Goal: Task Accomplishment & Management: Manage account settings

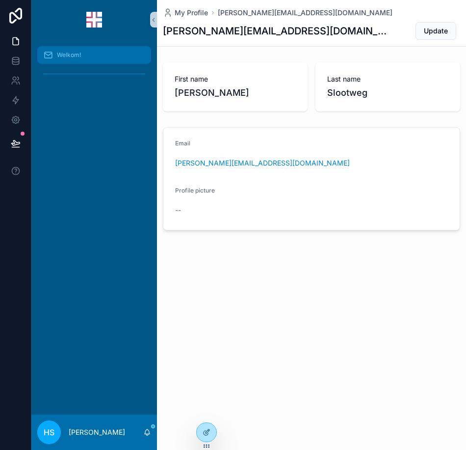
click at [74, 61] on div "Welkom!" at bounding box center [94, 55] width 102 height 16
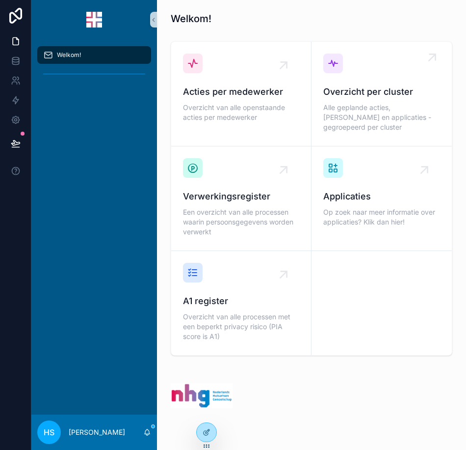
click at [330, 91] on span "Overzicht per cluster" at bounding box center [382, 92] width 117 height 14
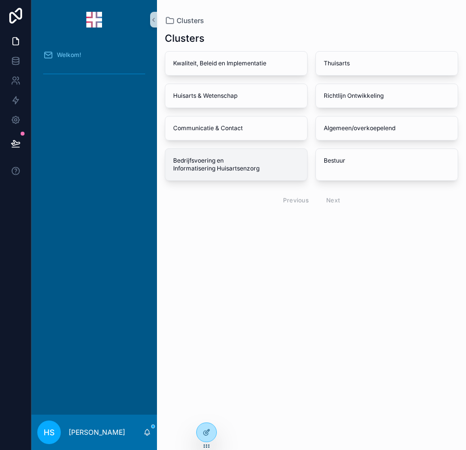
click at [204, 166] on span "Bedrijfsvoering en Informatisering Huisartsenzorg" at bounding box center [236, 165] width 126 height 16
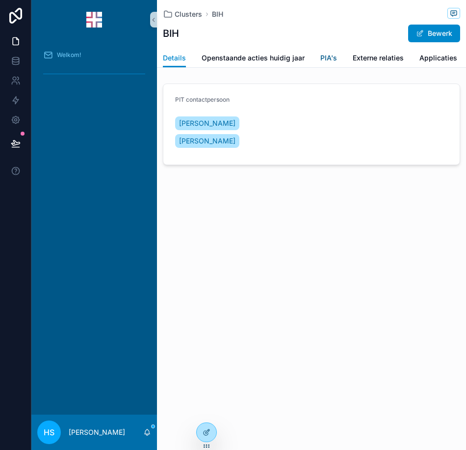
click at [325, 62] on span "PIA's" at bounding box center [329, 58] width 17 height 10
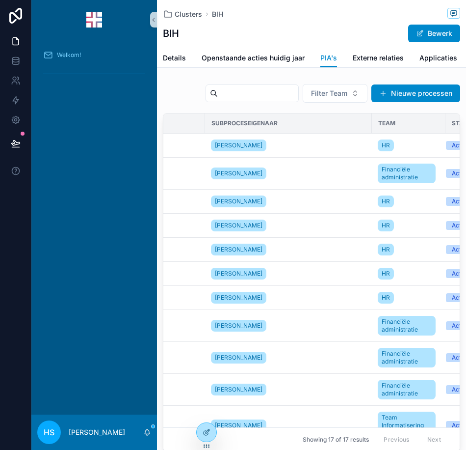
scroll to position [0, 244]
click at [250, 152] on div "[PERSON_NAME]" at bounding box center [241, 145] width 59 height 16
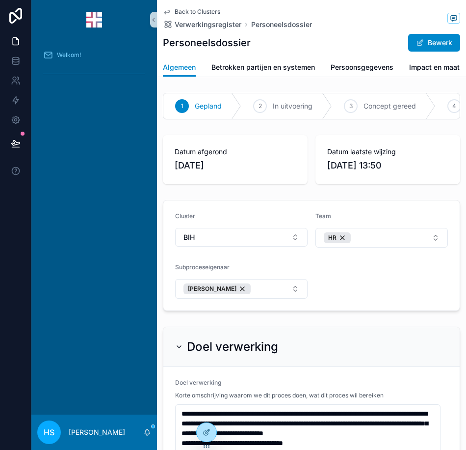
click at [165, 11] on icon "scrollable content" at bounding box center [167, 12] width 8 height 8
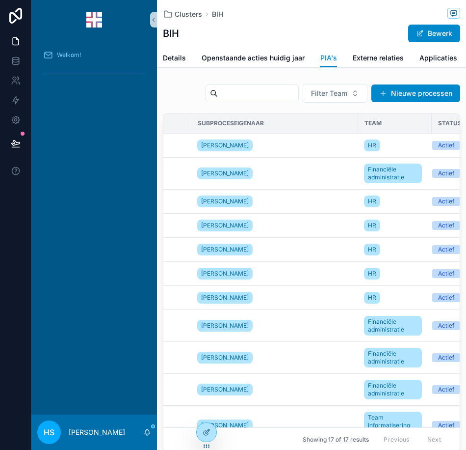
scroll to position [0, 320]
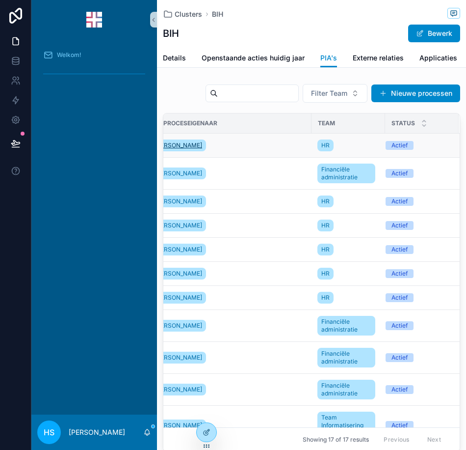
click at [169, 149] on span "[PERSON_NAME]" at bounding box center [179, 145] width 48 height 8
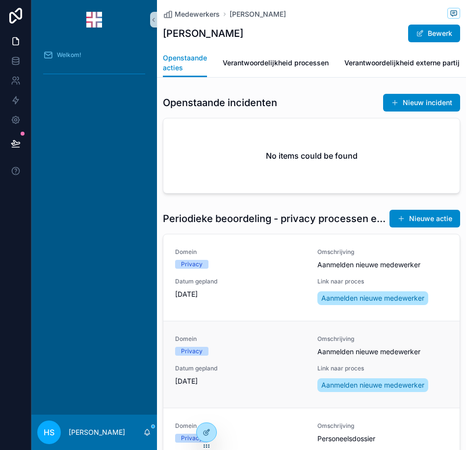
scroll to position [49, 0]
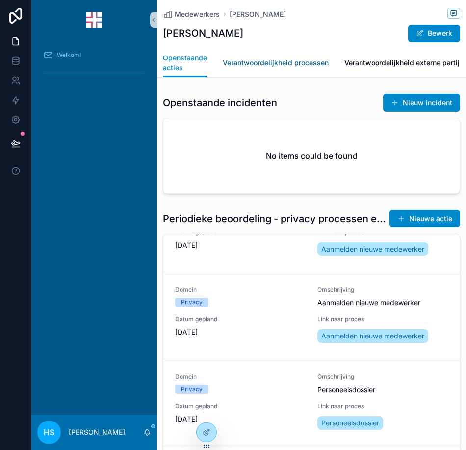
click at [270, 61] on span "Verantwoordelijkheid processen" at bounding box center [276, 63] width 106 height 10
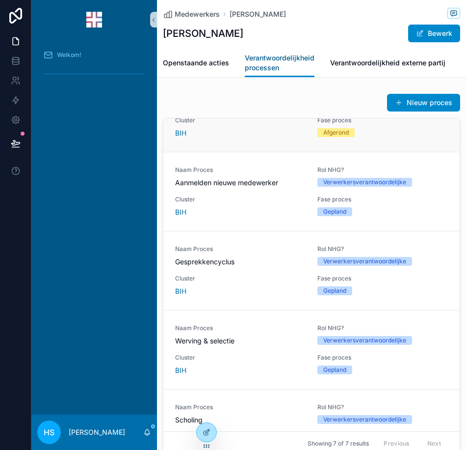
scroll to position [98, 0]
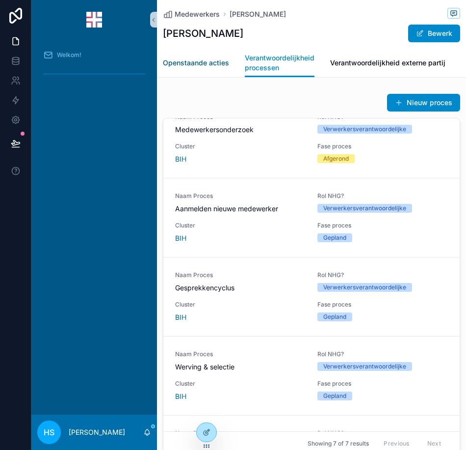
click at [193, 68] on link "Openstaande acties" at bounding box center [196, 64] width 66 height 20
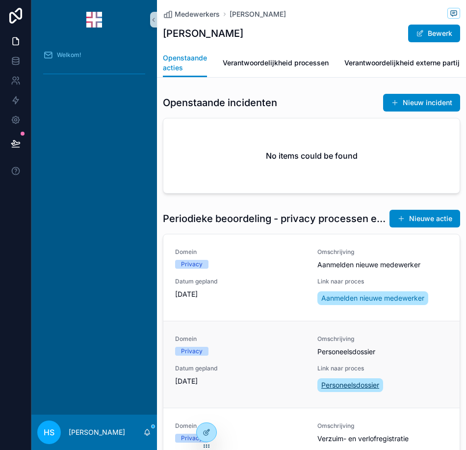
click at [351, 390] on span "Personeelsdossier" at bounding box center [351, 385] width 58 height 10
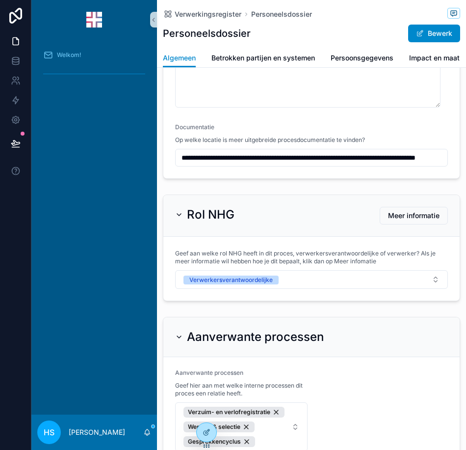
scroll to position [588, 0]
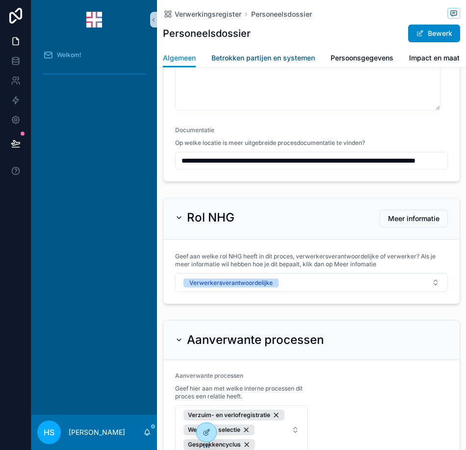
click at [243, 62] on span "Betrokken partijen en systemen" at bounding box center [264, 58] width 104 height 10
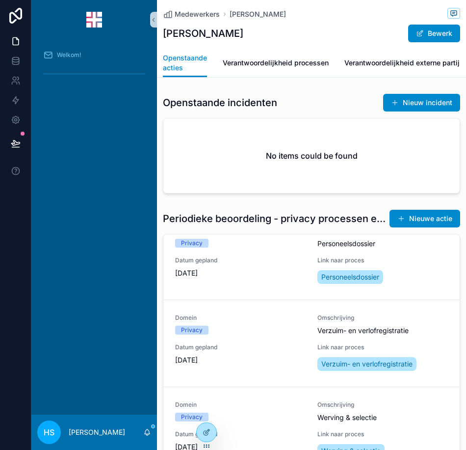
scroll to position [121, 0]
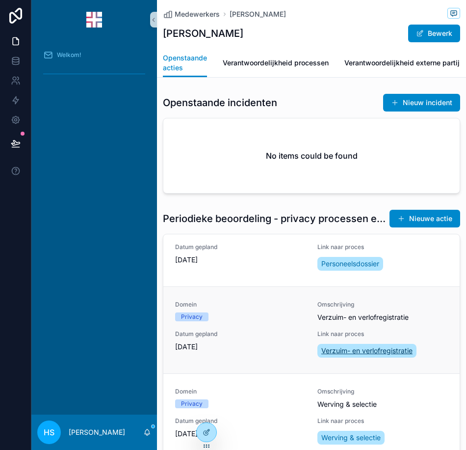
click at [359, 355] on span "Verzuim- en verlofregistratie" at bounding box center [367, 351] width 91 height 10
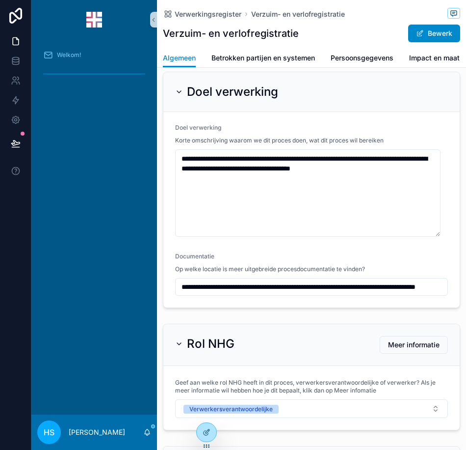
scroll to position [344, 0]
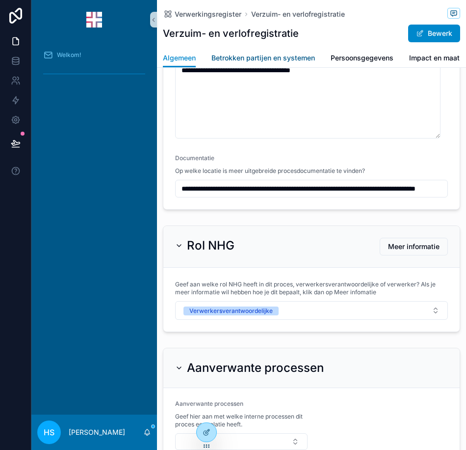
click at [261, 61] on span "Betrokken partijen en systemen" at bounding box center [264, 58] width 104 height 10
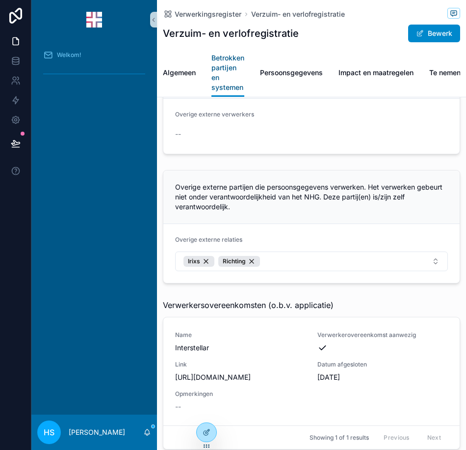
scroll to position [306, 0]
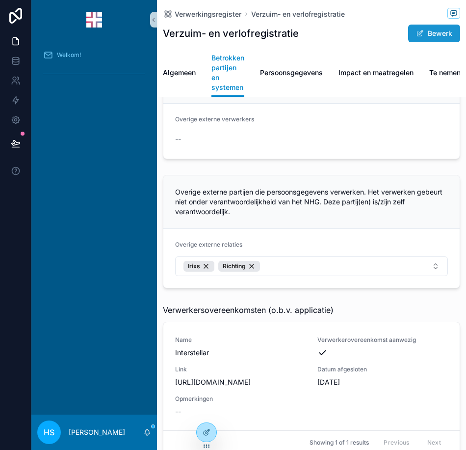
click at [421, 39] on button "Bewerk" at bounding box center [434, 34] width 52 height 18
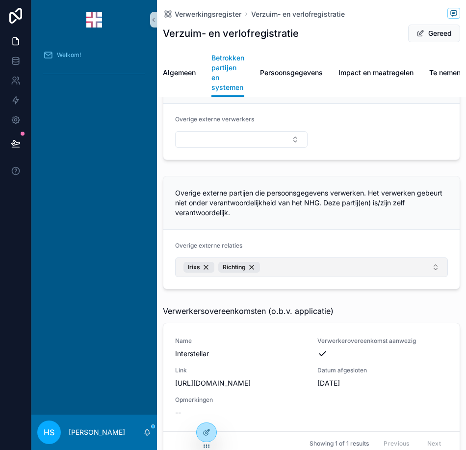
click at [265, 277] on button "Irixs Richting" at bounding box center [311, 267] width 273 height 20
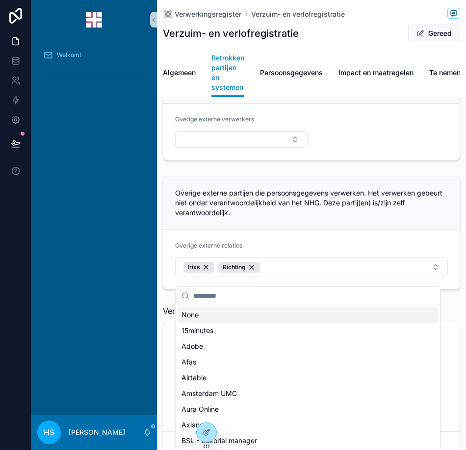
click at [71, 231] on div "Welkom!" at bounding box center [94, 226] width 126 height 375
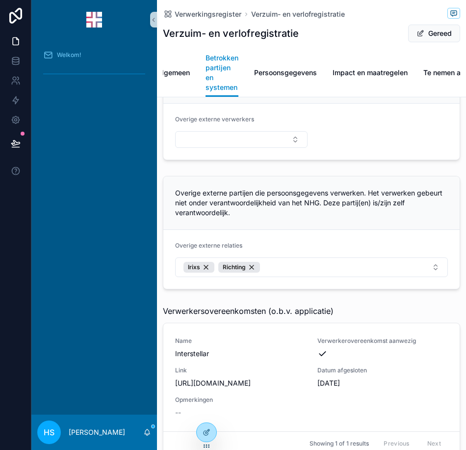
scroll to position [0, 31]
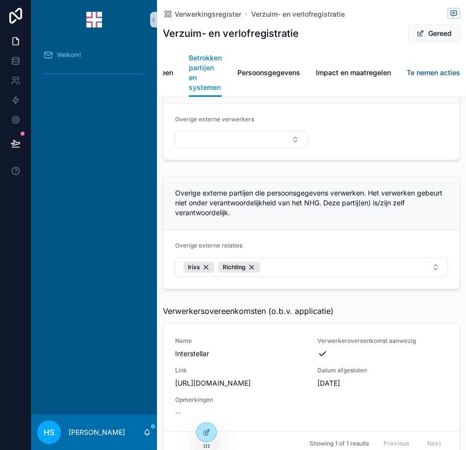
click at [430, 75] on span "Te nemen acties" at bounding box center [434, 73] width 54 height 10
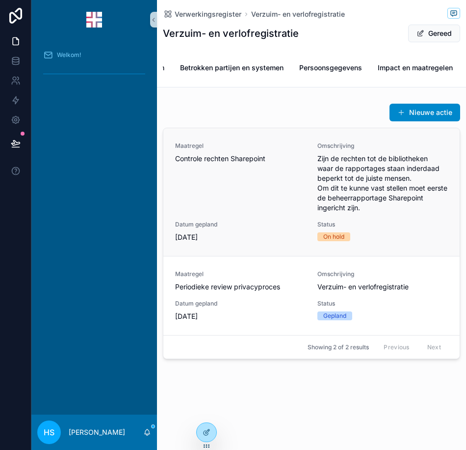
click at [337, 184] on span "Zijn de rechten tot de bibliotheken waar de rapportages staan inderdaad beperkt…" at bounding box center [383, 183] width 131 height 59
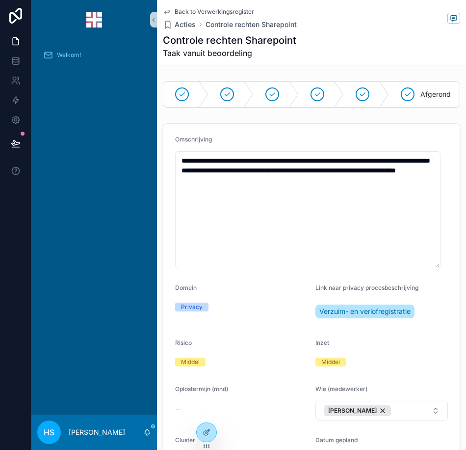
click at [170, 10] on icon "scrollable content" at bounding box center [167, 12] width 8 height 8
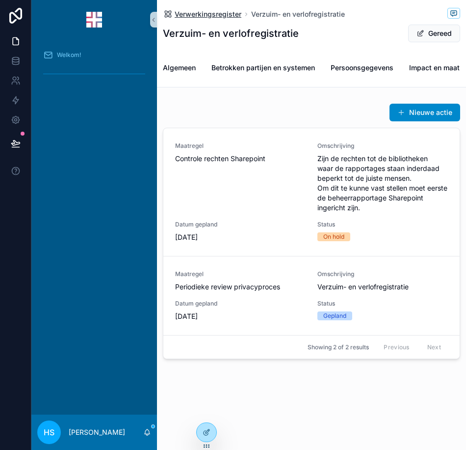
click at [165, 10] on icon "scrollable content" at bounding box center [168, 14] width 10 height 10
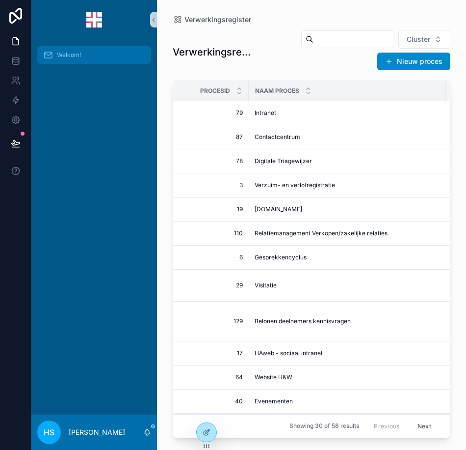
click at [73, 55] on span "Welkom!" at bounding box center [69, 55] width 24 height 8
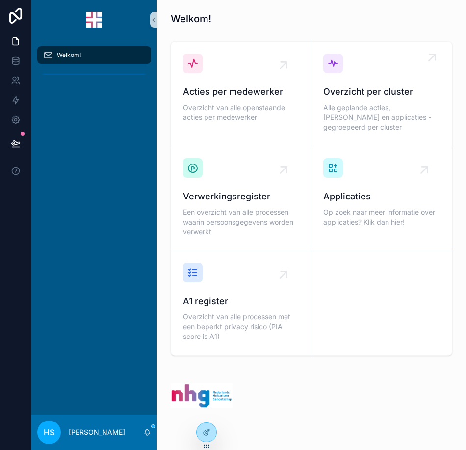
click at [331, 87] on span "Overzicht per cluster" at bounding box center [382, 92] width 117 height 14
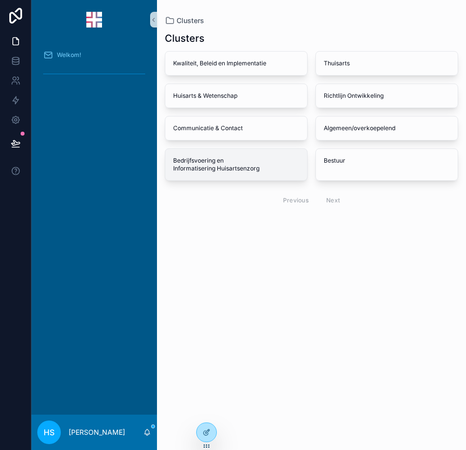
click at [231, 163] on span "Bedrijfsvoering en Informatisering Huisartsenzorg" at bounding box center [236, 165] width 126 height 16
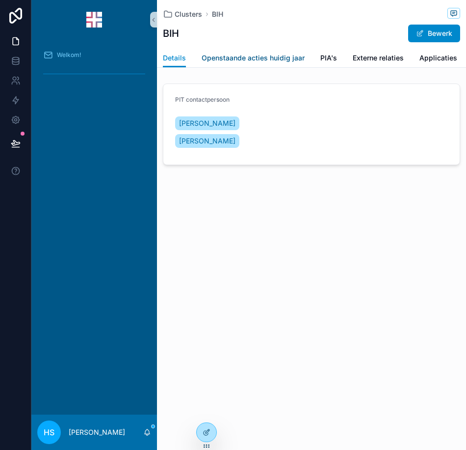
click at [270, 60] on span "Openstaande acties huidig jaar" at bounding box center [253, 58] width 103 height 10
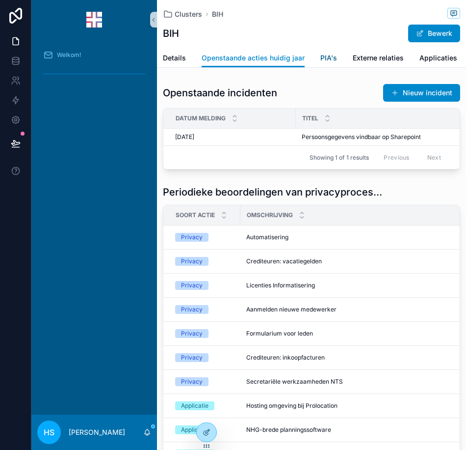
click at [322, 63] on span "PIA's" at bounding box center [329, 58] width 17 height 10
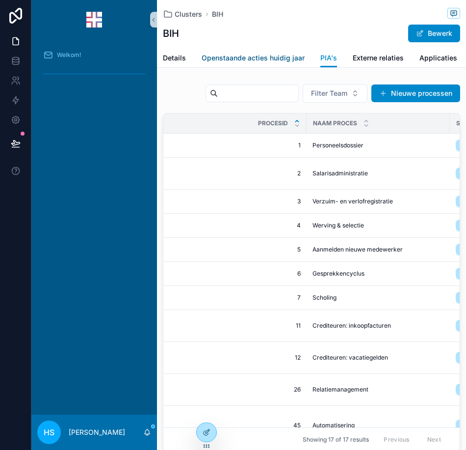
click at [261, 63] on link "Openstaande acties huidig jaar" at bounding box center [253, 59] width 103 height 20
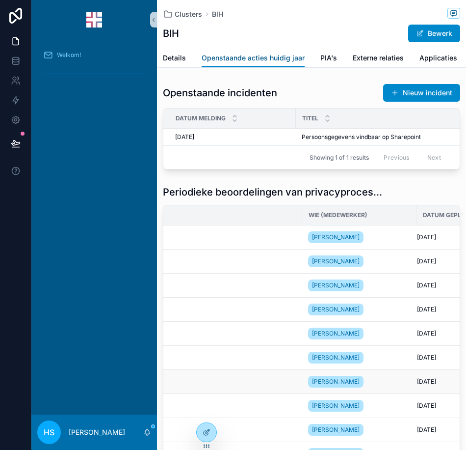
scroll to position [0, 267]
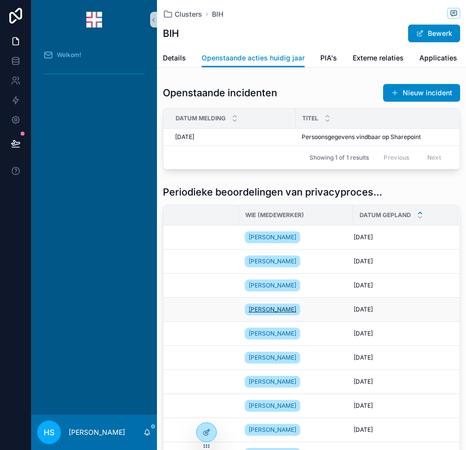
click at [258, 313] on span "[PERSON_NAME]" at bounding box center [273, 309] width 48 height 8
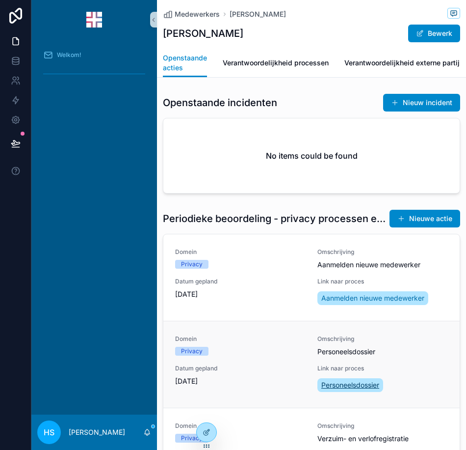
click at [333, 390] on span "Personeelsdossier" at bounding box center [351, 385] width 58 height 10
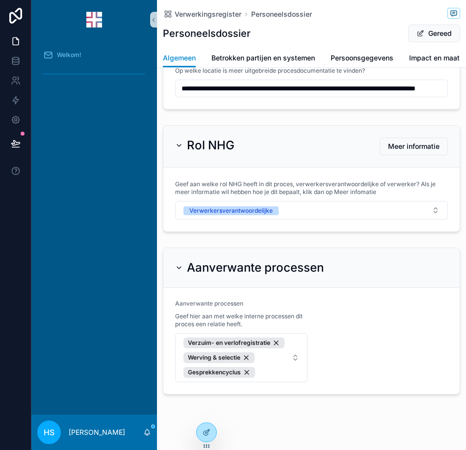
scroll to position [637, 0]
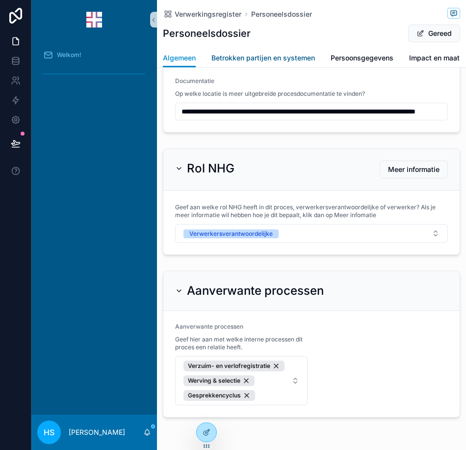
click at [260, 57] on span "Betrokken partijen en systemen" at bounding box center [264, 58] width 104 height 10
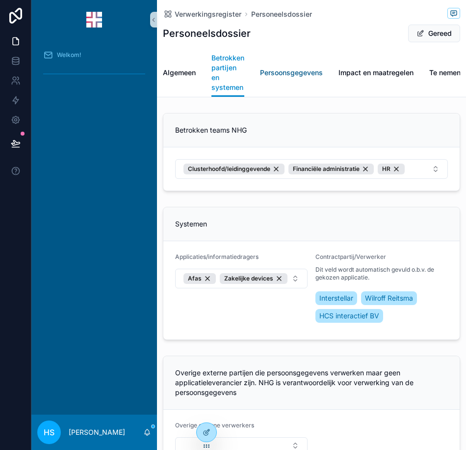
click at [301, 76] on span "Persoonsgegevens" at bounding box center [291, 73] width 63 height 10
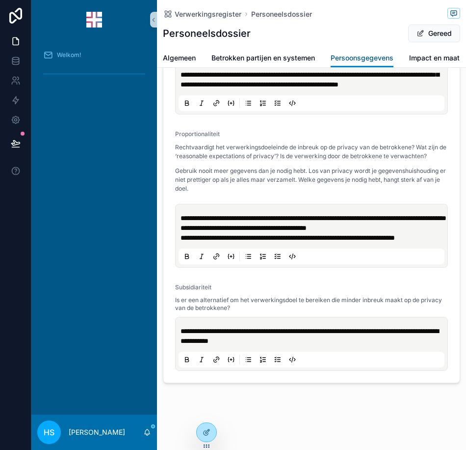
scroll to position [1579, 0]
click at [437, 63] on link "Impact en maatregelen" at bounding box center [446, 59] width 75 height 20
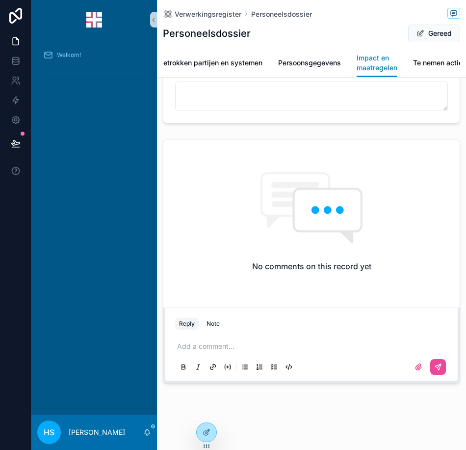
scroll to position [0, 68]
click at [410, 56] on link "Te nemen acties" at bounding box center [434, 64] width 54 height 20
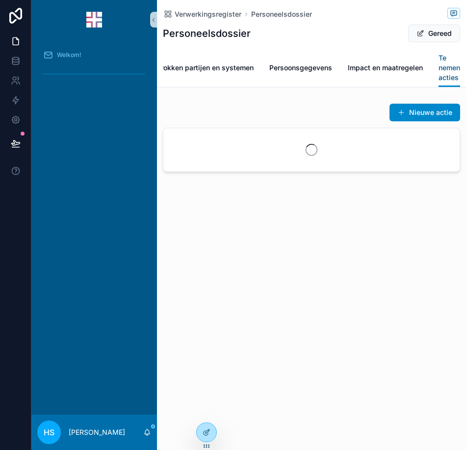
scroll to position [0, 63]
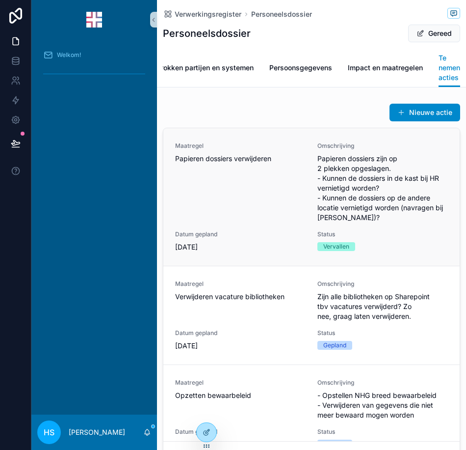
click at [361, 169] on span "Papieren dossiers zijn op 2 plekken opgeslagen. - Kunnen de dossiers in de kast…" at bounding box center [383, 188] width 131 height 69
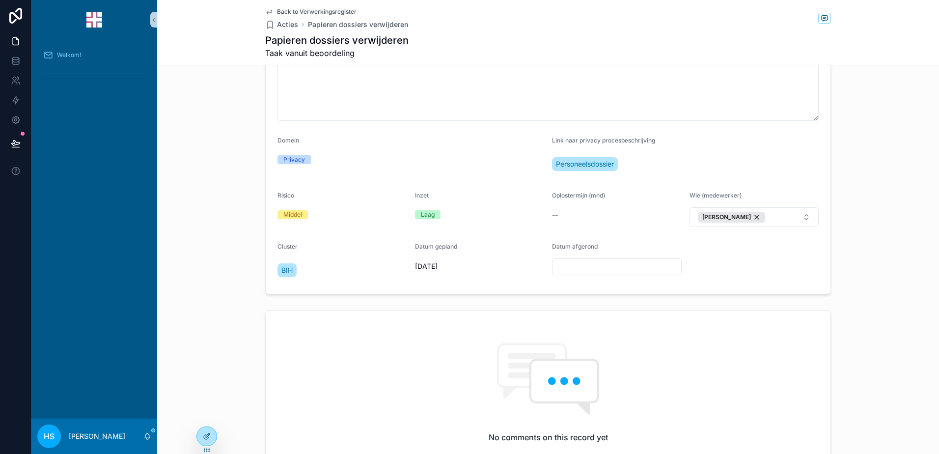
scroll to position [140, 0]
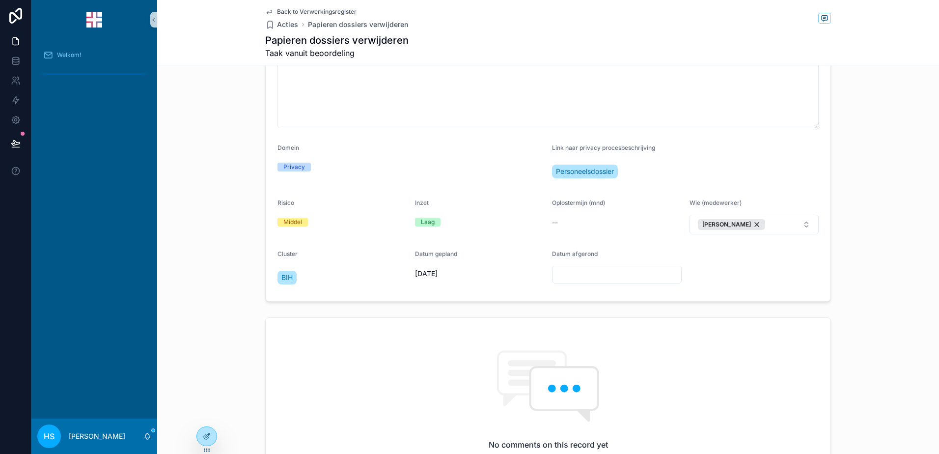
click at [266, 14] on icon "scrollable content" at bounding box center [269, 12] width 8 height 8
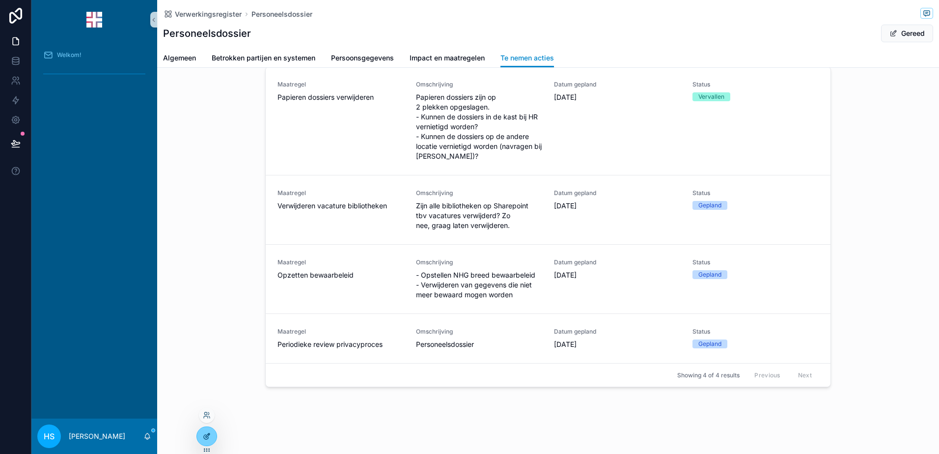
click at [199, 431] on div at bounding box center [207, 436] width 20 height 19
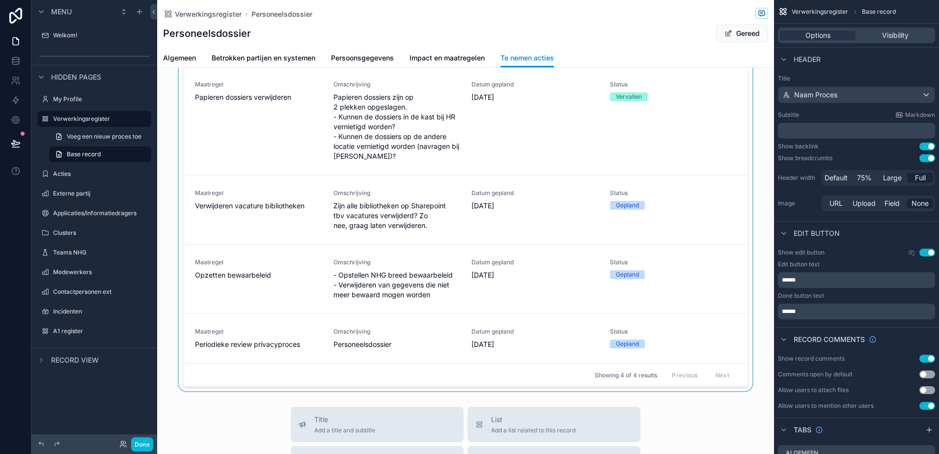
scroll to position [140, 0]
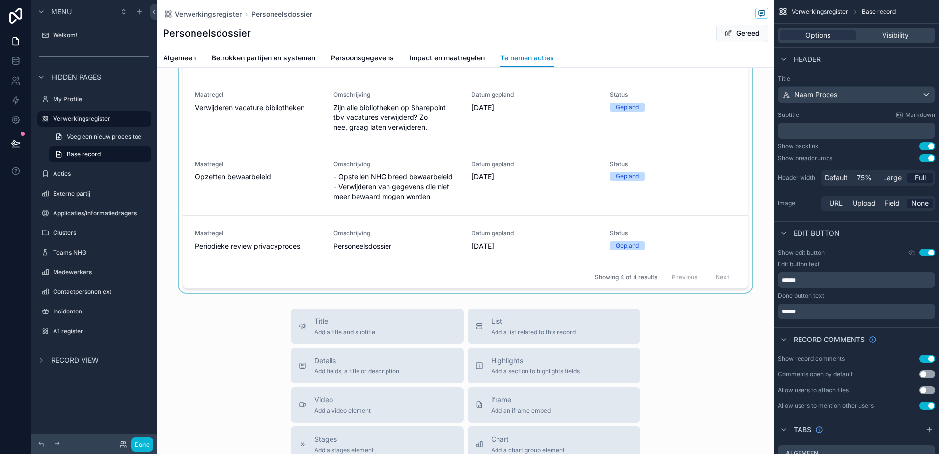
click at [466, 114] on div "scrollable content" at bounding box center [465, 116] width 617 height 353
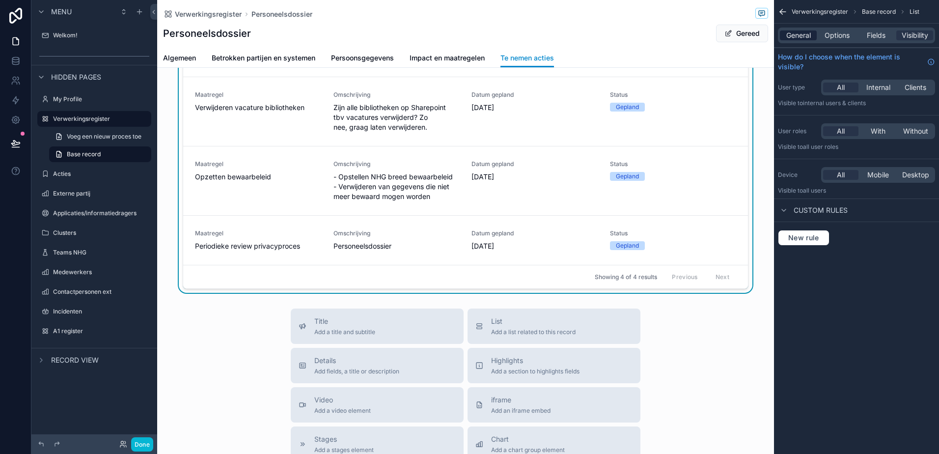
click at [466, 34] on span "General" at bounding box center [798, 35] width 25 height 10
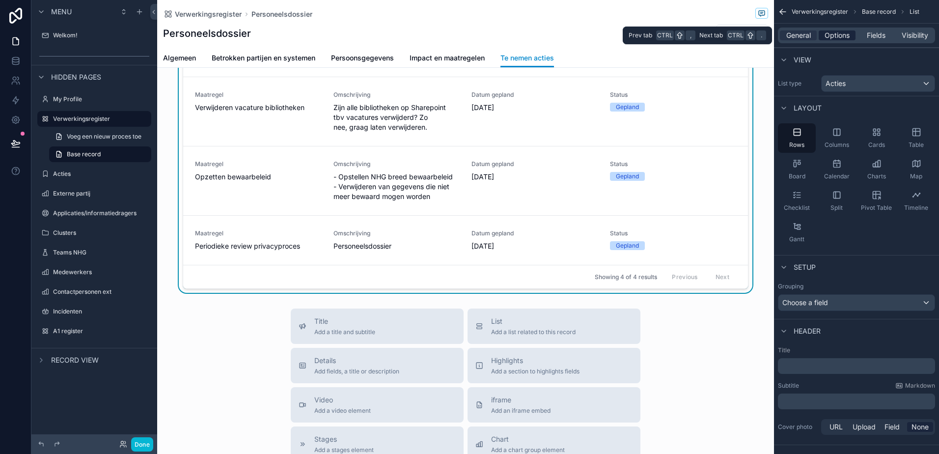
click at [466, 35] on span "Options" at bounding box center [836, 35] width 25 height 10
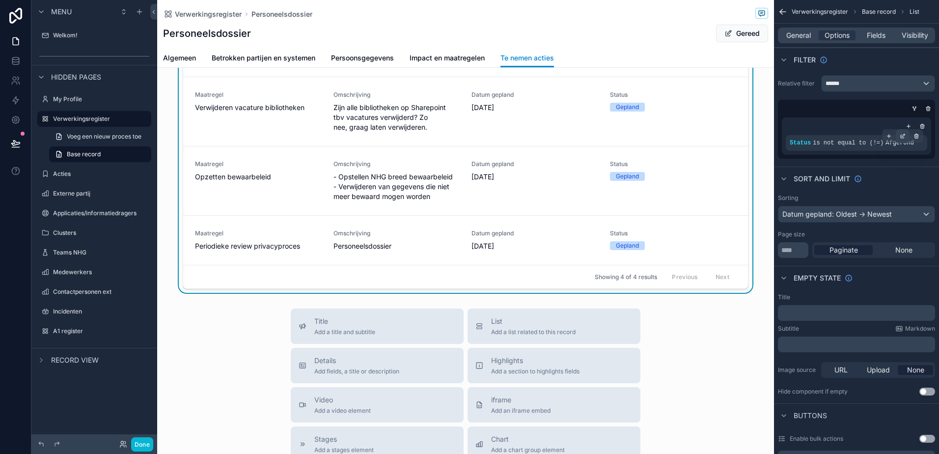
click at [466, 138] on icon "scrollable content" at bounding box center [901, 136] width 3 height 3
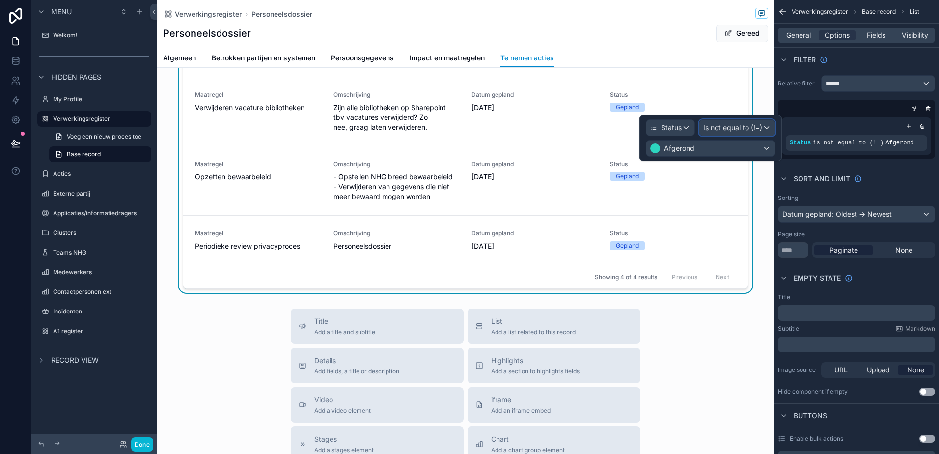
click at [466, 127] on div "Is not equal to (!=)" at bounding box center [737, 128] width 76 height 16
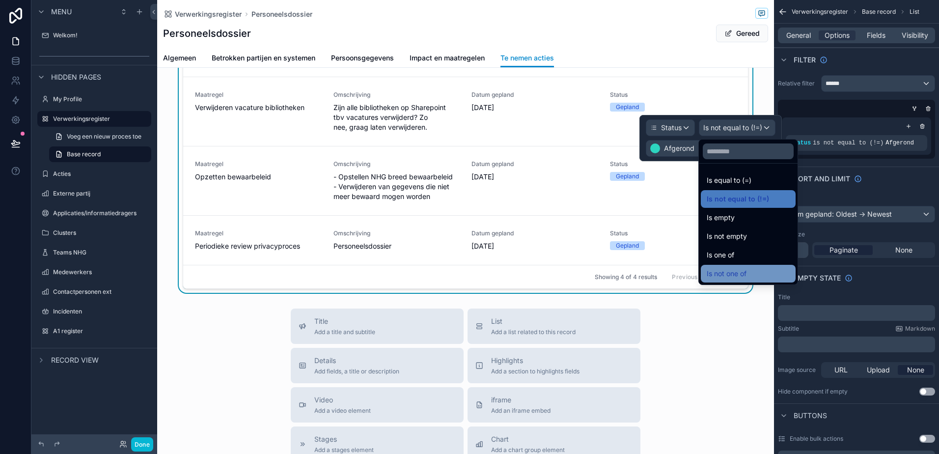
click at [466, 266] on div "Is not one of" at bounding box center [748, 274] width 95 height 18
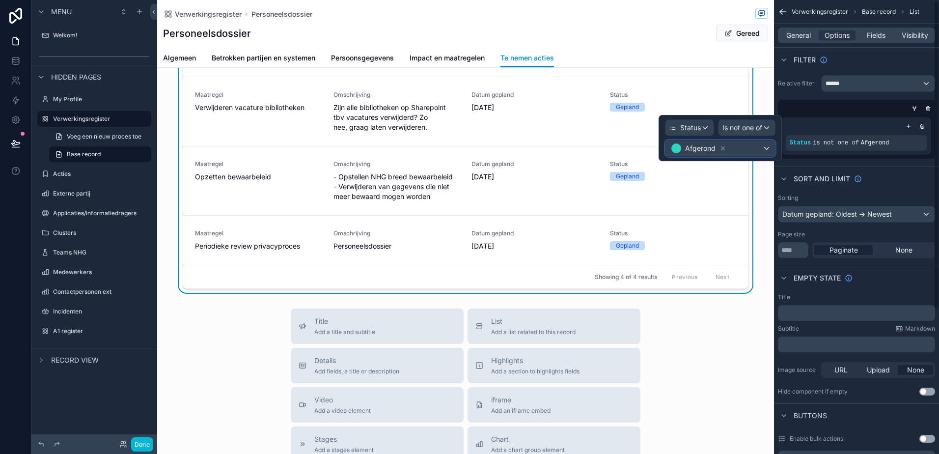
click at [466, 149] on div "Afgerond" at bounding box center [719, 148] width 109 height 16
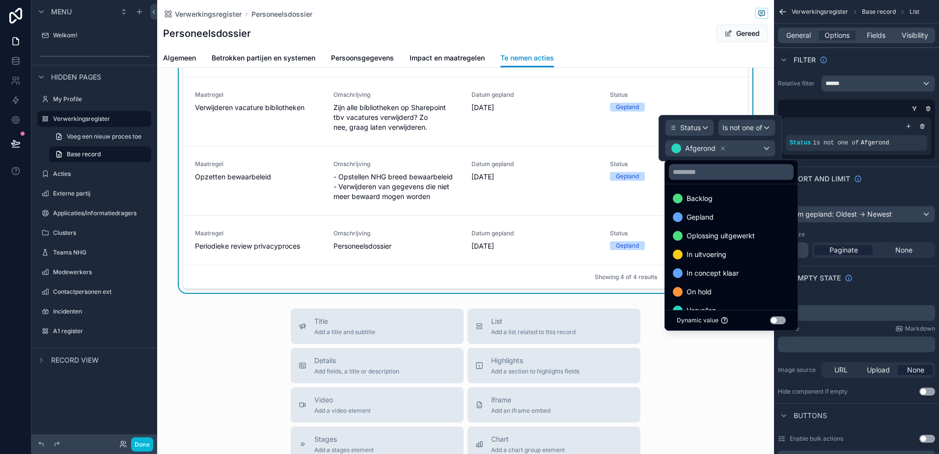
scroll to position [20, 0]
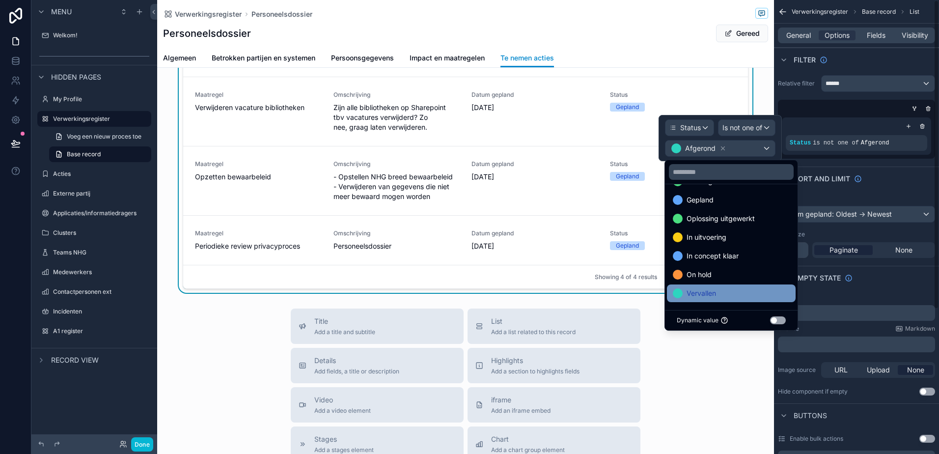
click at [466, 299] on div "Vervallen" at bounding box center [731, 293] width 129 height 18
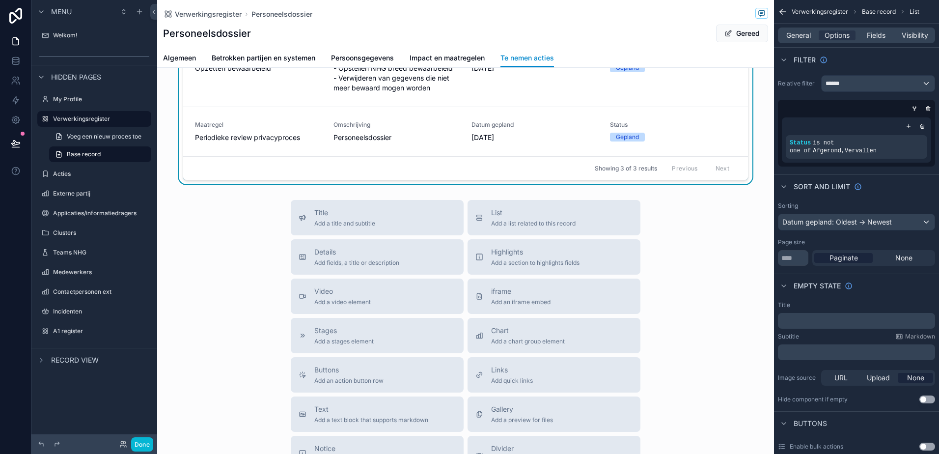
click at [466, 358] on div "Title Add a title and subtitle List Add a list related to this record Details A…" at bounding box center [465, 375] width 617 height 350
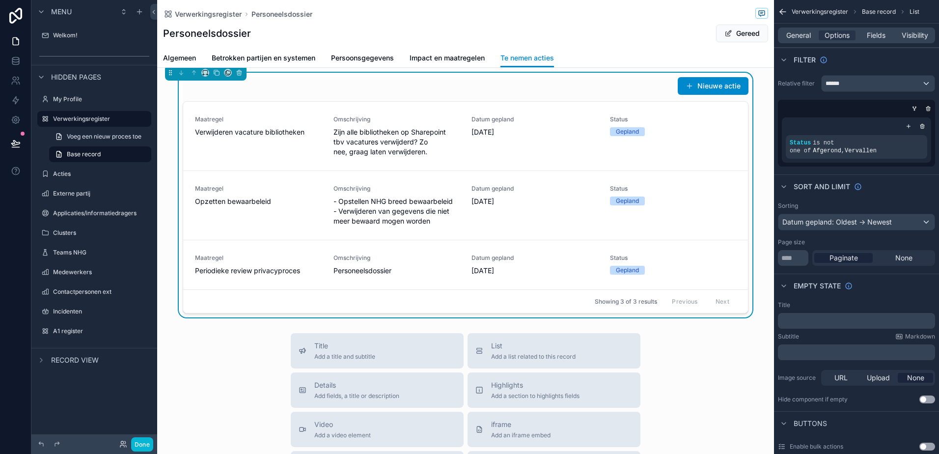
scroll to position [0, 0]
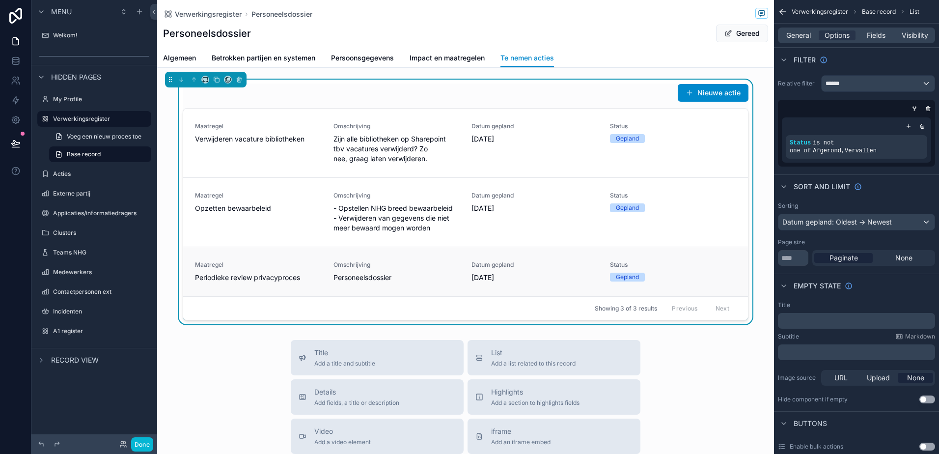
click at [289, 276] on span "Periodieke review privacyproces" at bounding box center [258, 277] width 127 height 10
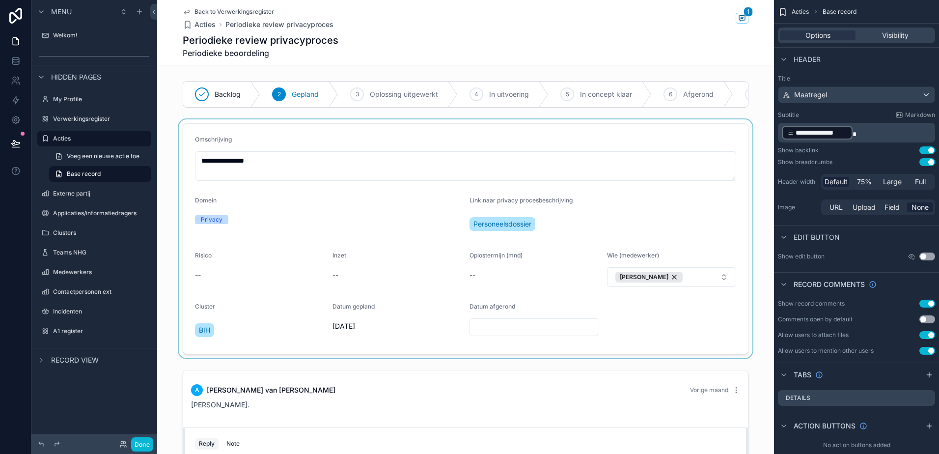
click at [466, 322] on div "scrollable content" at bounding box center [465, 238] width 617 height 239
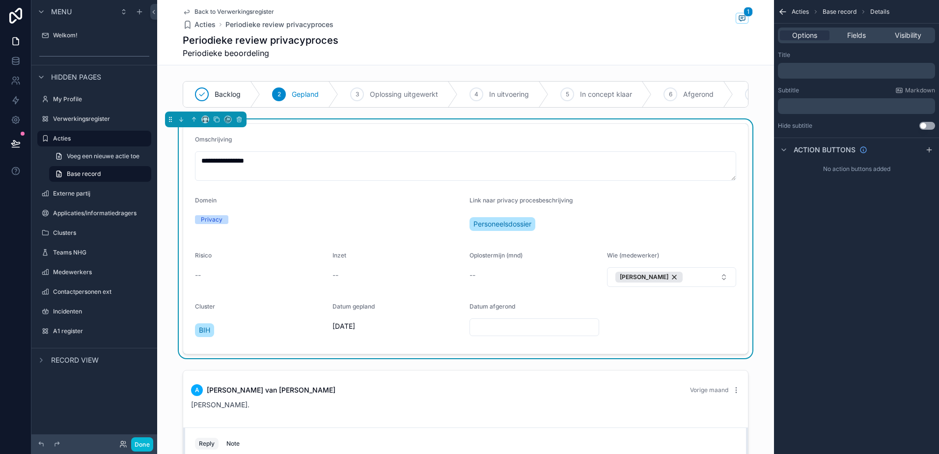
click at [466, 325] on div "Datum afgerond" at bounding box center [534, 321] width 130 height 39
click at [466, 332] on input "scrollable content" at bounding box center [534, 327] width 129 height 14
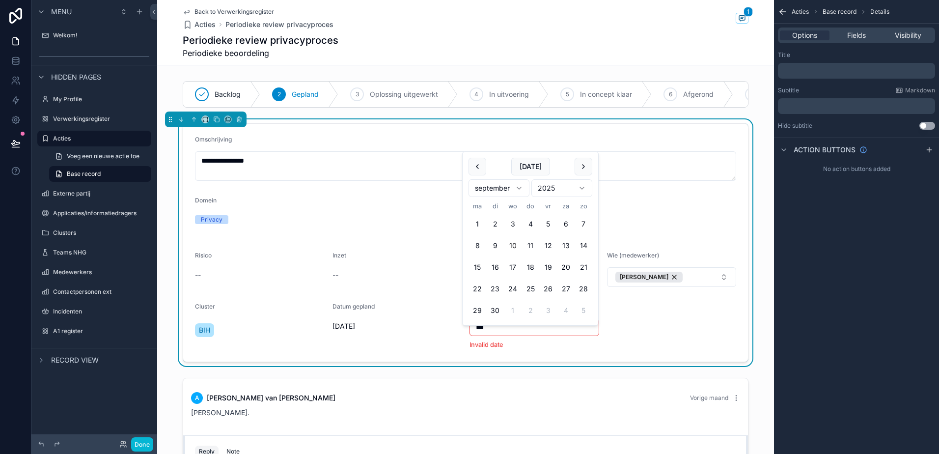
click at [466, 191] on html "**********" at bounding box center [469, 227] width 939 height 454
click at [466, 242] on button "7" at bounding box center [530, 246] width 18 height 18
type input "********"
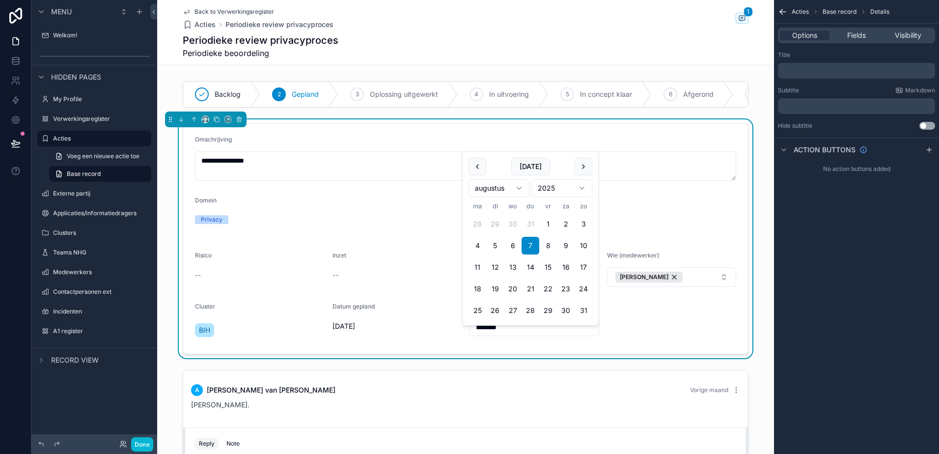
click at [466, 330] on form "**********" at bounding box center [465, 239] width 565 height 230
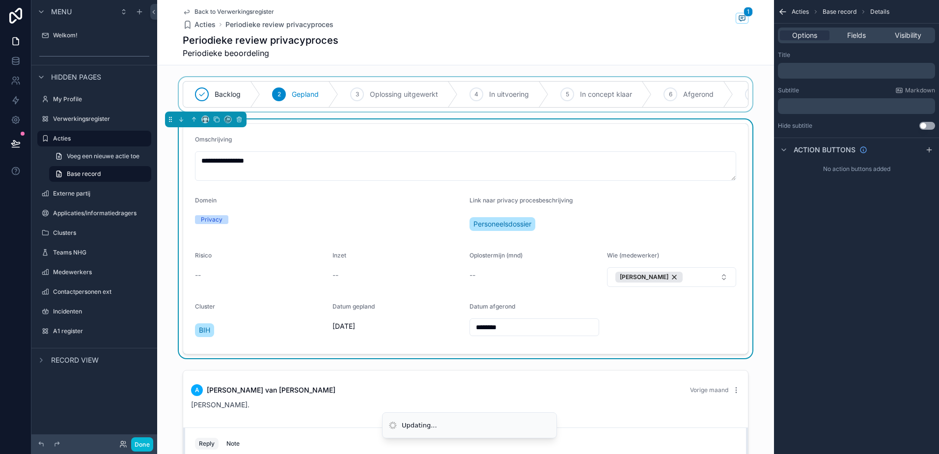
click at [466, 95] on div "scrollable content" at bounding box center [465, 94] width 617 height 34
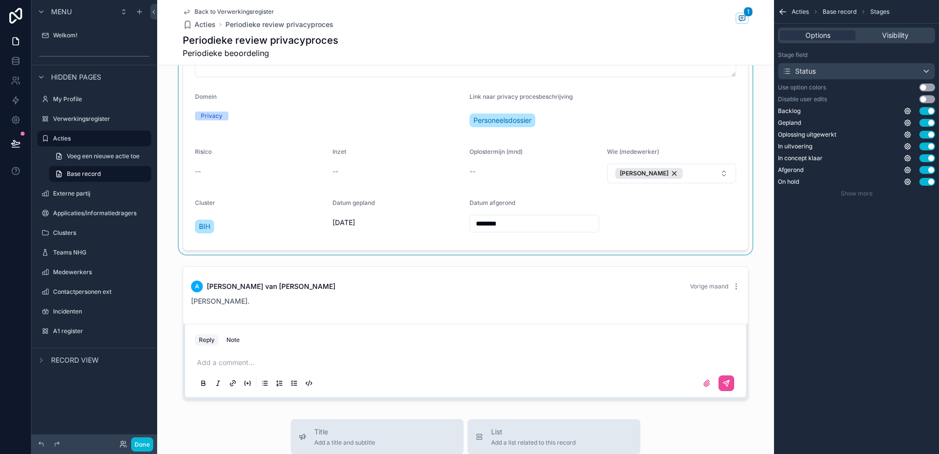
scroll to position [196, 0]
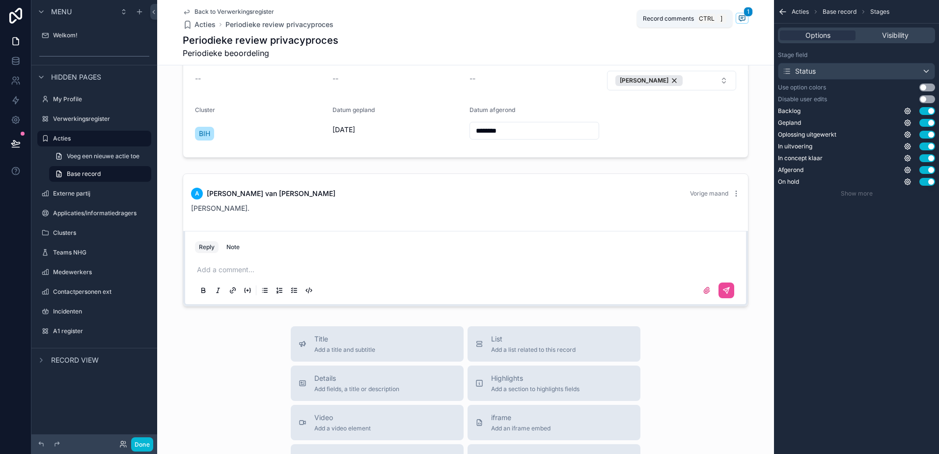
click at [466, 21] on icon "scrollable content" at bounding box center [742, 18] width 8 height 8
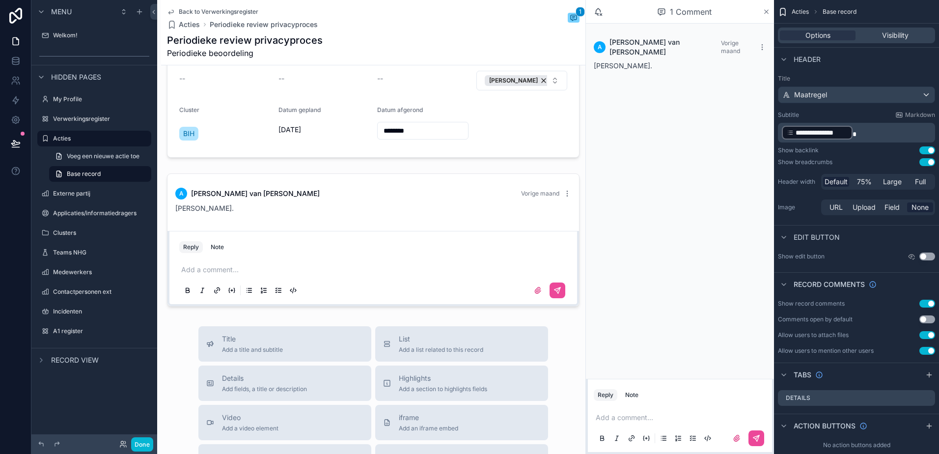
click at [466, 13] on icon "scrollable content" at bounding box center [766, 12] width 4 height 4
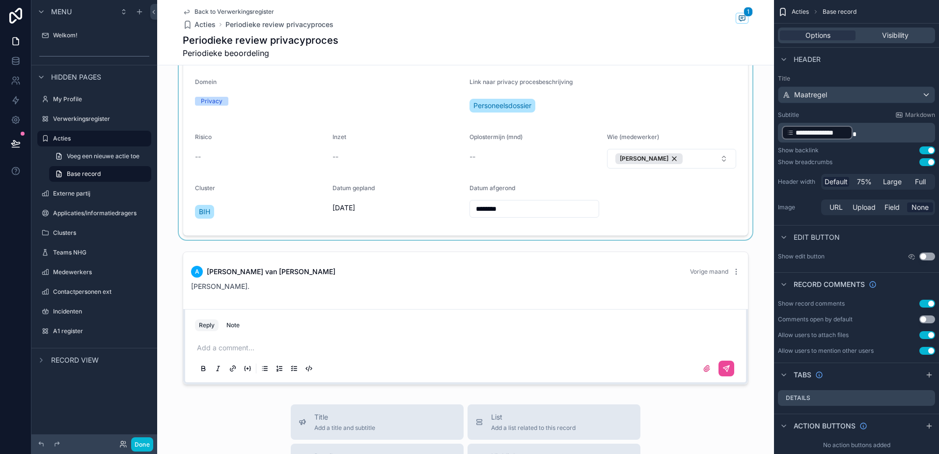
scroll to position [98, 0]
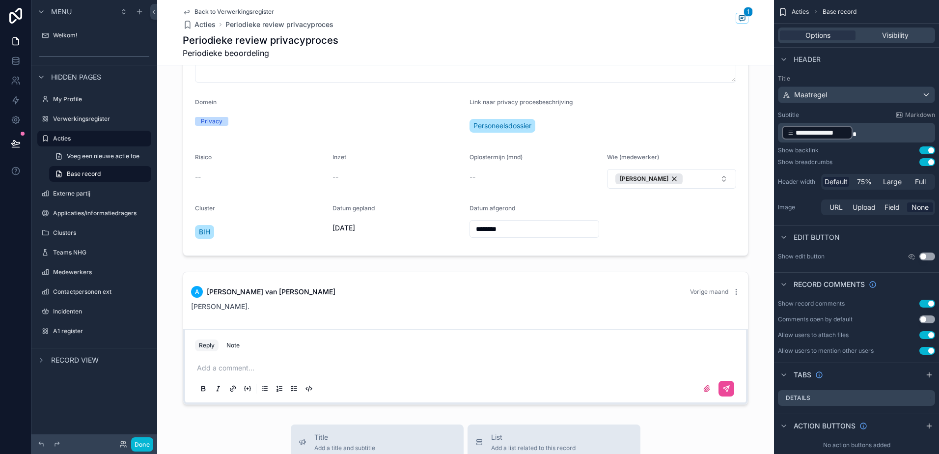
click at [184, 13] on icon "scrollable content" at bounding box center [186, 12] width 5 height 4
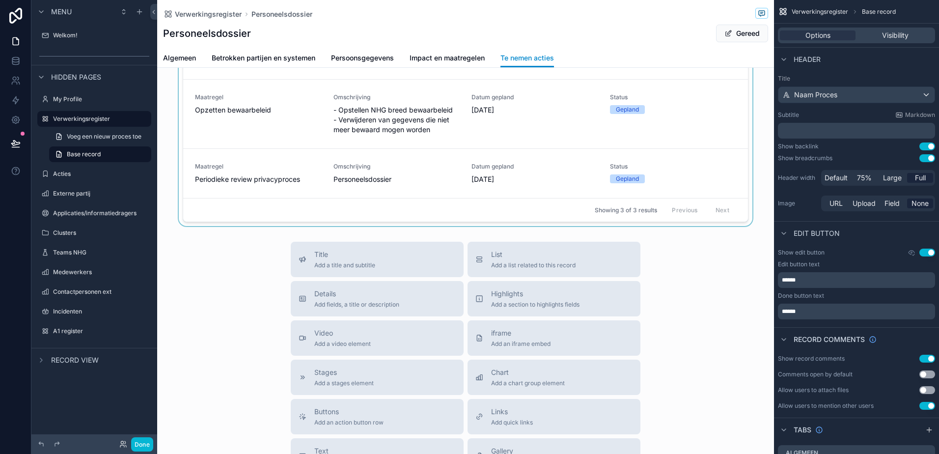
click at [402, 191] on div "scrollable content" at bounding box center [465, 103] width 617 height 244
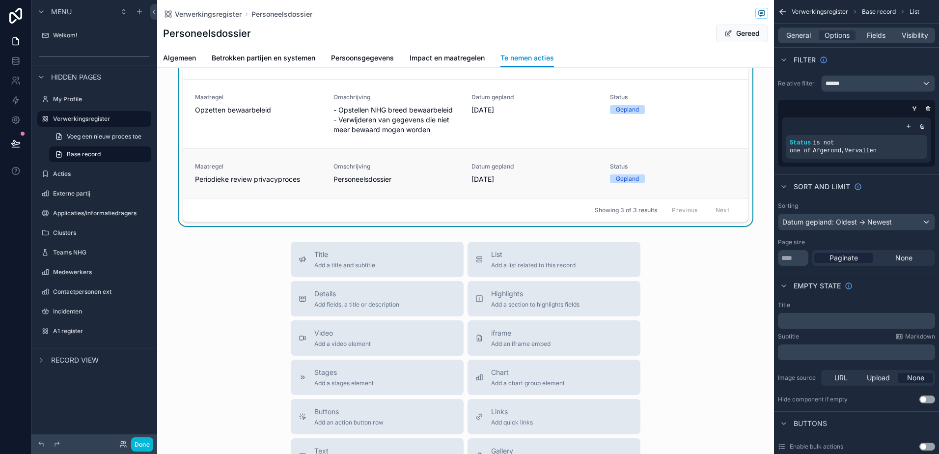
click at [466, 173] on div "Datum gepland [DATE]" at bounding box center [534, 173] width 127 height 22
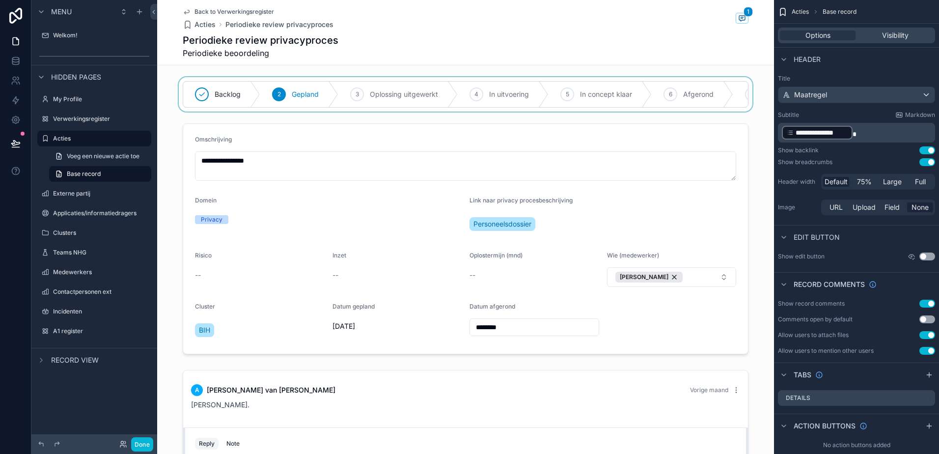
click at [466, 92] on div "scrollable content" at bounding box center [465, 94] width 617 height 34
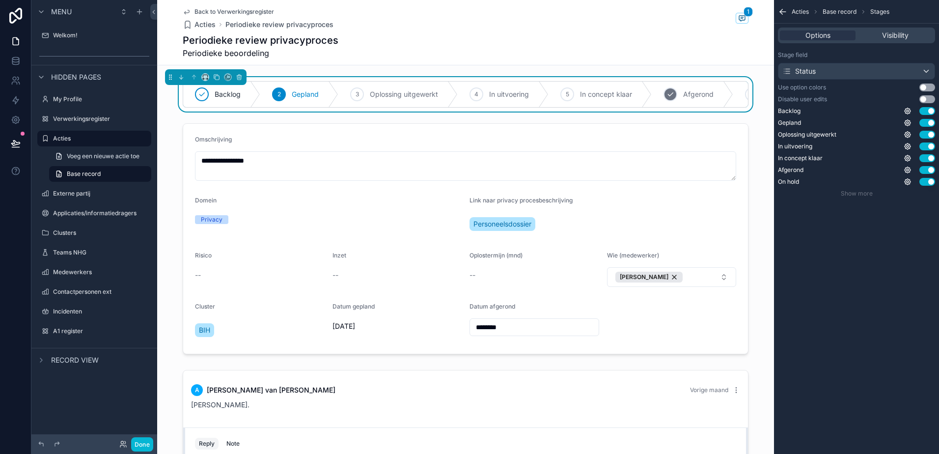
click at [466, 106] on div "6 Afgerond" at bounding box center [691, 94] width 81 height 26
click at [466, 46] on div "Periodieke review privacyproces Periodieke beoordeling" at bounding box center [466, 46] width 566 height 26
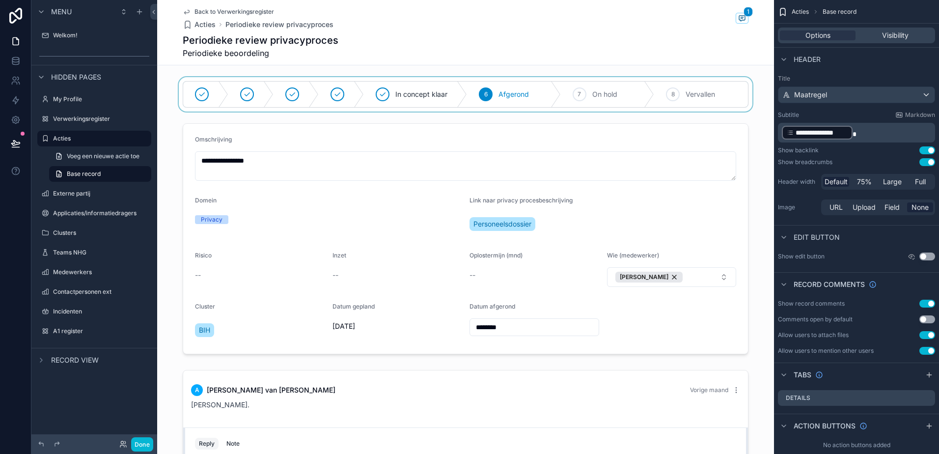
click at [187, 12] on link "Back to Verwerkingsregister" at bounding box center [228, 12] width 91 height 8
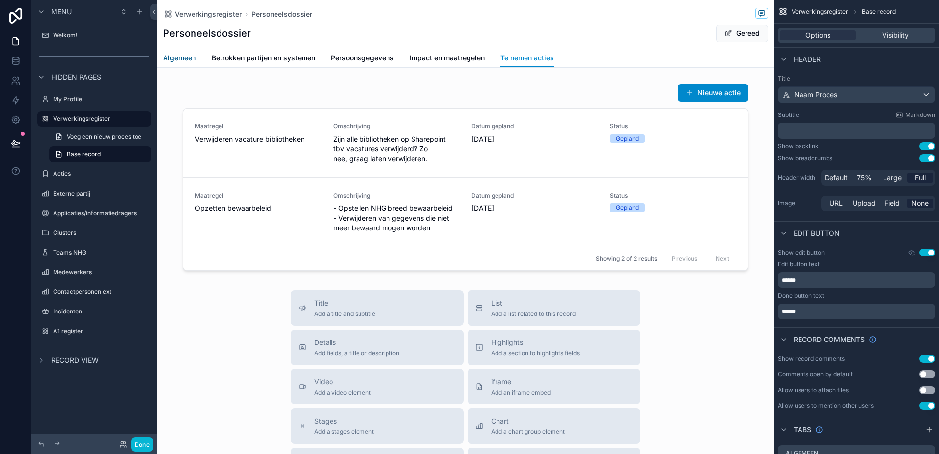
click at [188, 60] on span "Algemeen" at bounding box center [179, 58] width 33 height 10
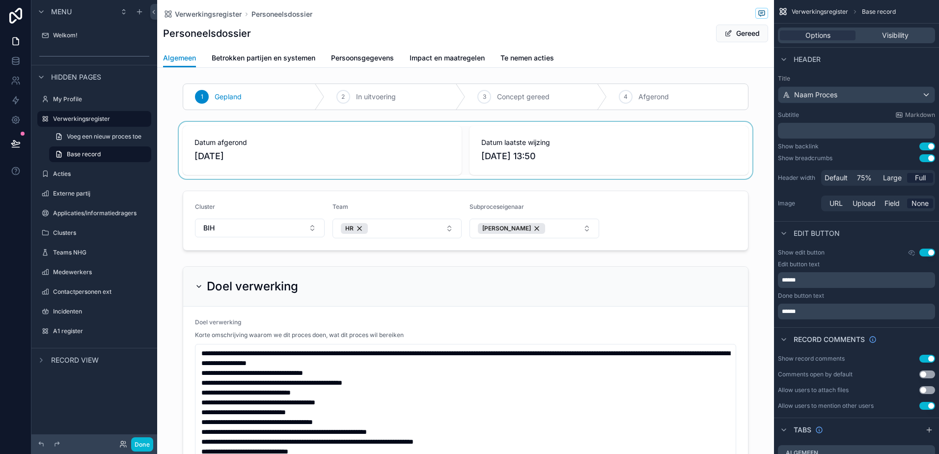
click at [219, 154] on div "scrollable content" at bounding box center [465, 150] width 617 height 57
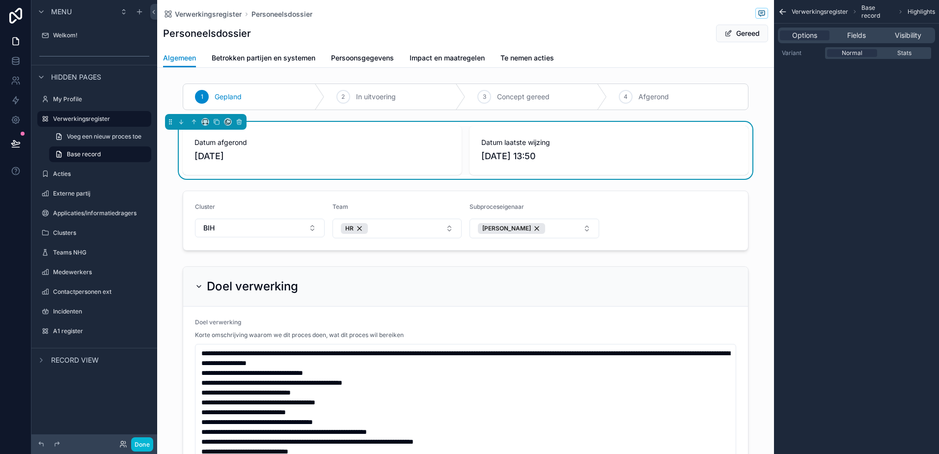
click at [223, 155] on span "[DATE]" at bounding box center [321, 156] width 255 height 14
click at [290, 164] on div "Datum afgerond [DATE]" at bounding box center [322, 150] width 279 height 49
click at [193, 14] on span "Verwerkingsregister" at bounding box center [208, 14] width 67 height 10
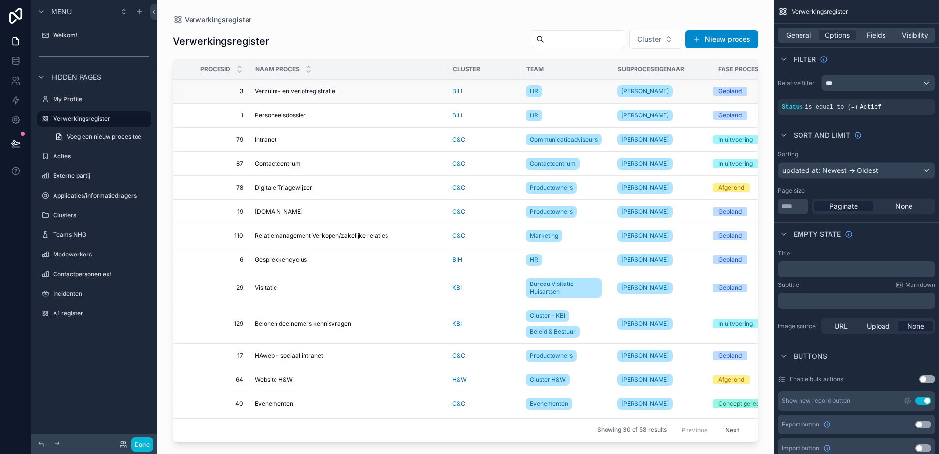
click at [280, 90] on span "Verzuim- en verlofregistratie" at bounding box center [295, 91] width 81 height 8
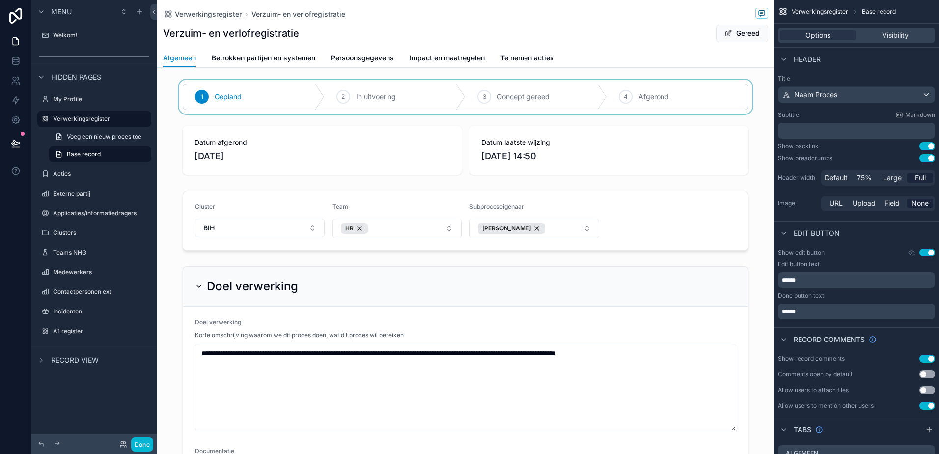
click at [466, 98] on div "scrollable content" at bounding box center [465, 97] width 617 height 34
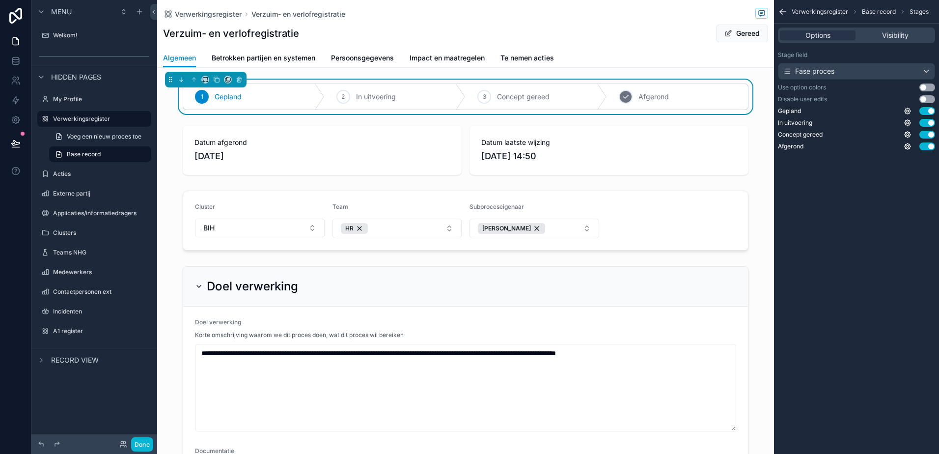
click at [466, 99] on div "4 Afgerond" at bounding box center [677, 97] width 141 height 26
click at [466, 40] on button "Gereed" at bounding box center [742, 34] width 52 height 18
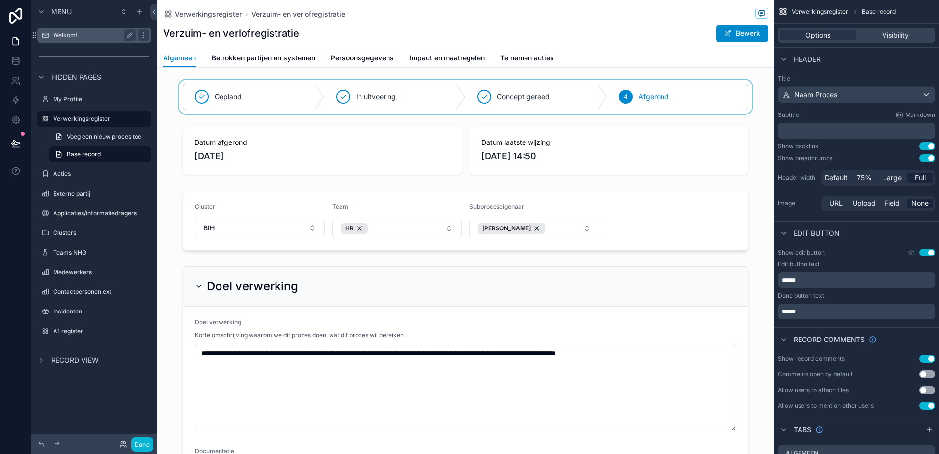
click at [69, 37] on label "Welkom!" at bounding box center [92, 35] width 79 height 8
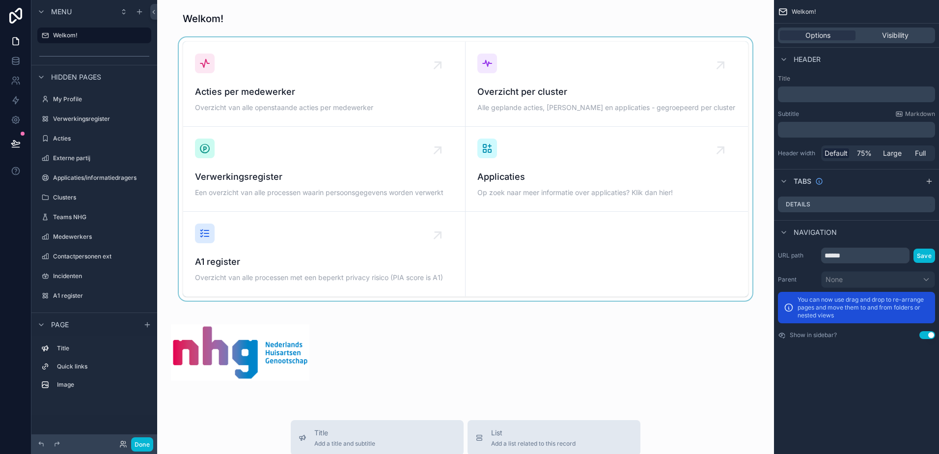
click at [466, 94] on div "scrollable content" at bounding box center [465, 168] width 601 height 263
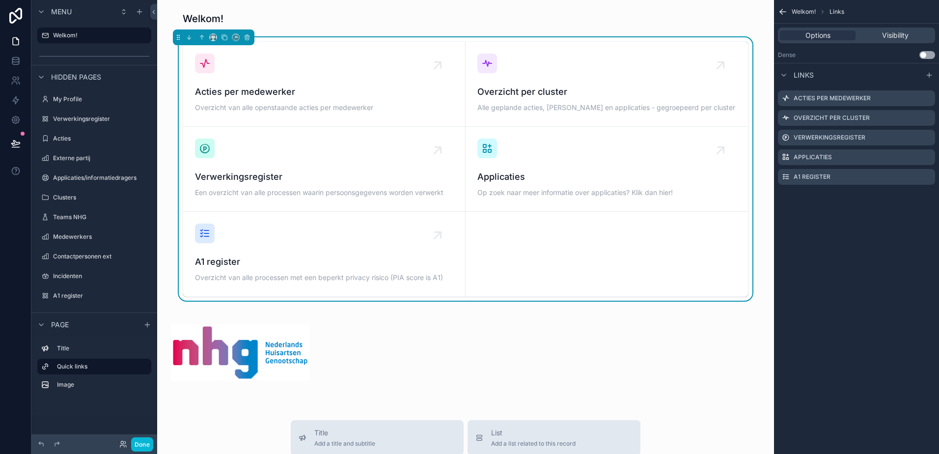
click at [466, 94] on span "Overzicht per cluster" at bounding box center [606, 92] width 259 height 14
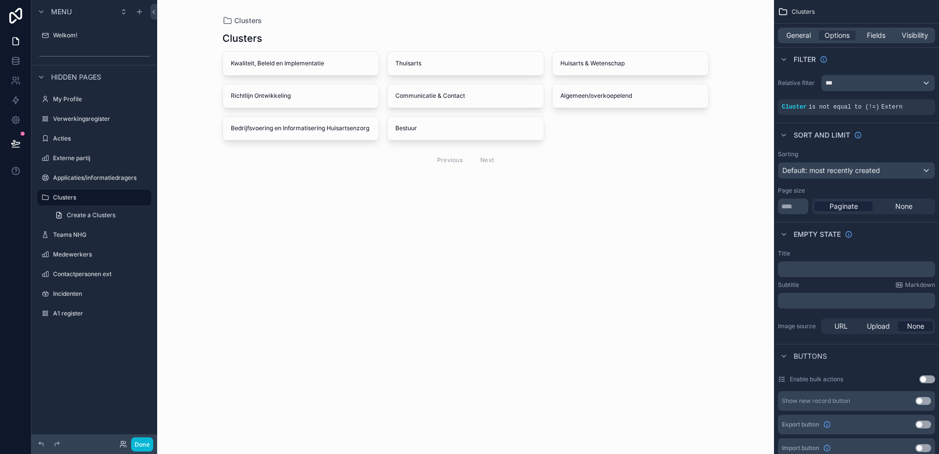
click at [261, 130] on div "scrollable content" at bounding box center [466, 101] width 502 height 203
click at [261, 130] on span "Bedrijfsvoering en Informatisering Huisartsenzorg" at bounding box center [301, 128] width 140 height 8
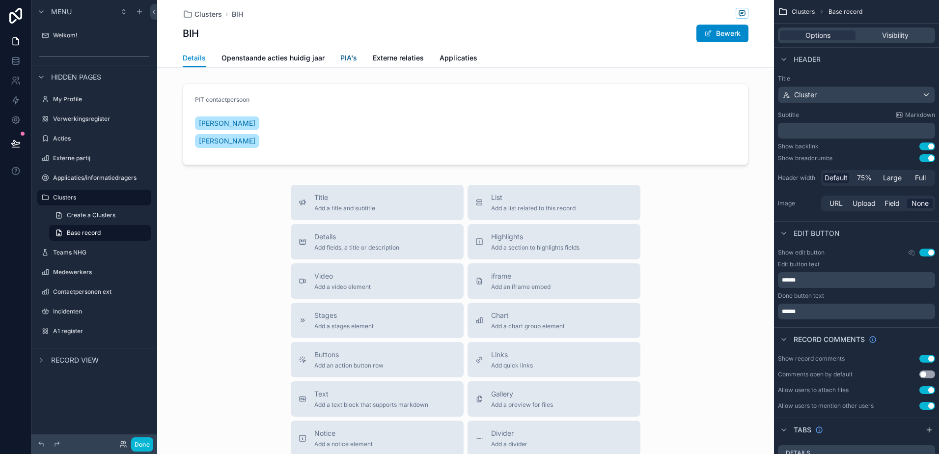
click at [340, 60] on span "PIA's" at bounding box center [348, 58] width 17 height 10
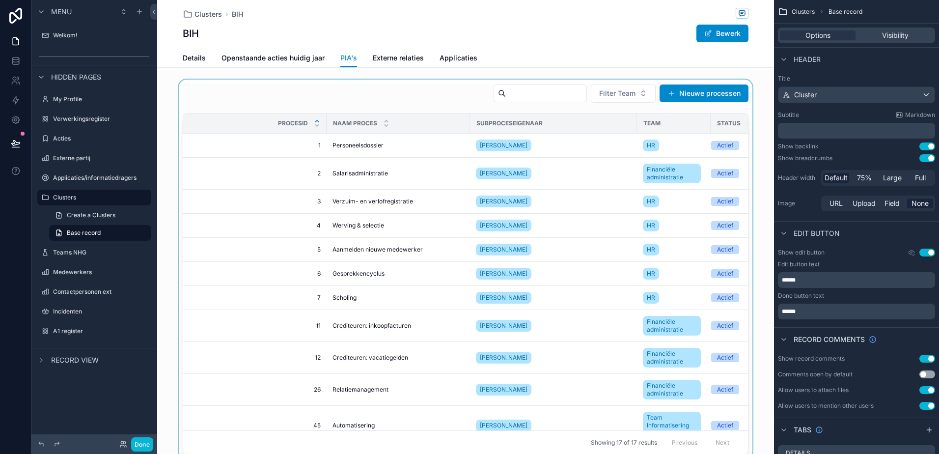
click at [466, 146] on div "scrollable content" at bounding box center [465, 269] width 617 height 378
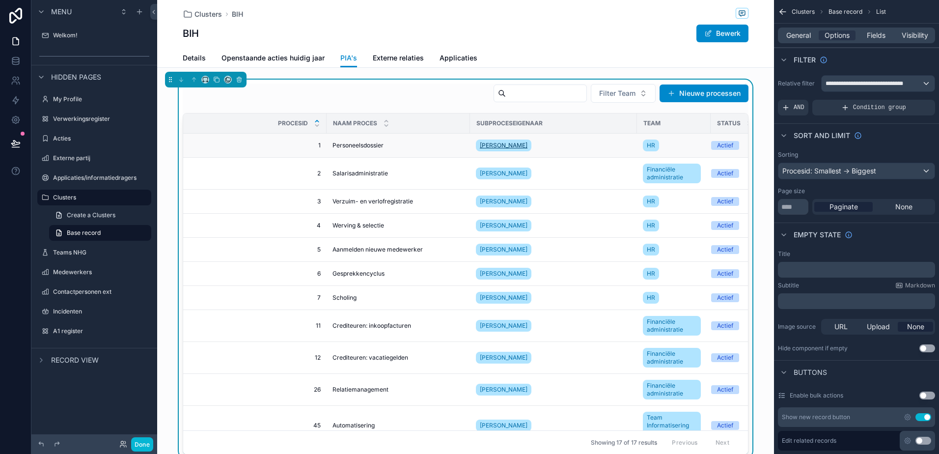
click at [466, 147] on span "[PERSON_NAME]" at bounding box center [504, 145] width 48 height 8
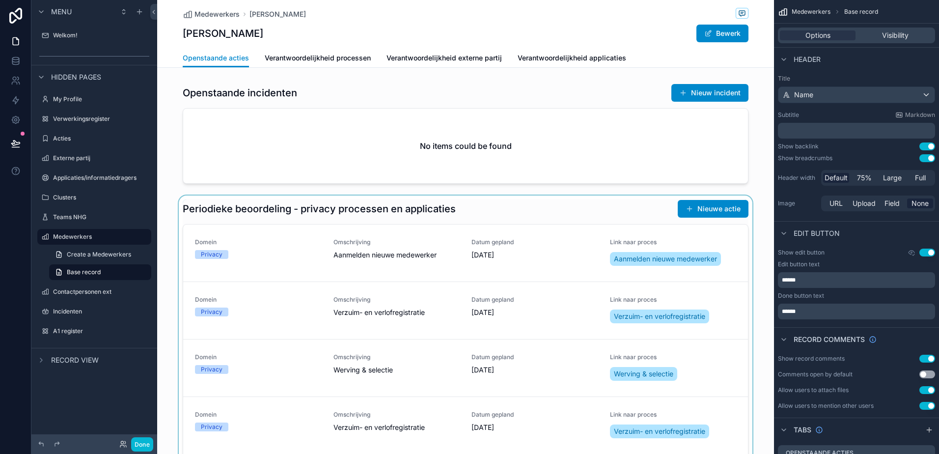
click at [279, 311] on div "scrollable content" at bounding box center [465, 367] width 617 height 344
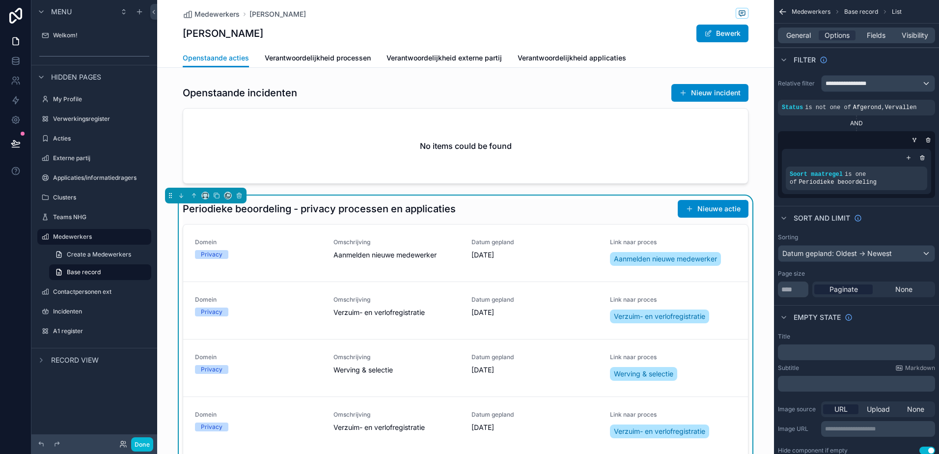
click at [279, 311] on div "Privacy" at bounding box center [258, 311] width 127 height 9
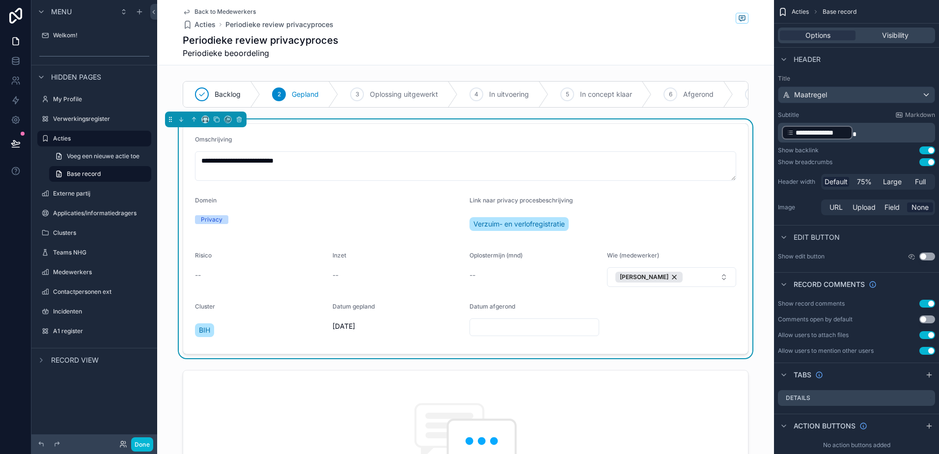
click at [466, 330] on input "scrollable content" at bounding box center [534, 327] width 129 height 14
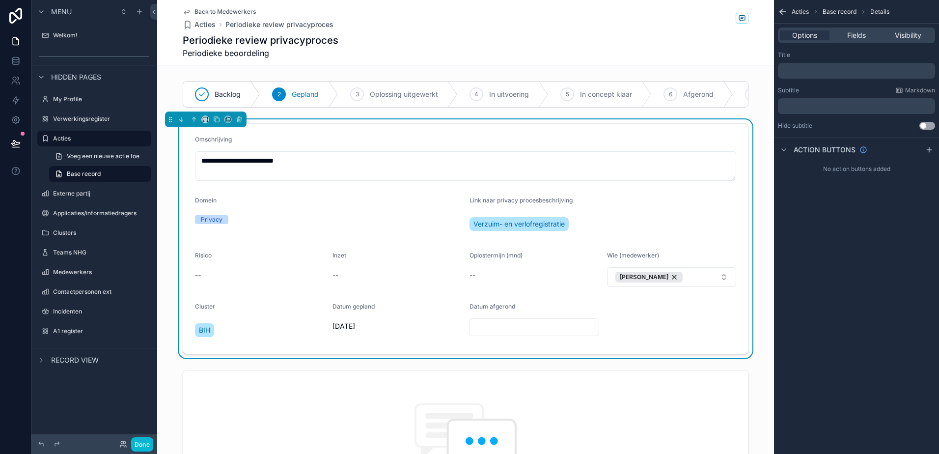
click at [466, 334] on input "scrollable content" at bounding box center [534, 327] width 129 height 14
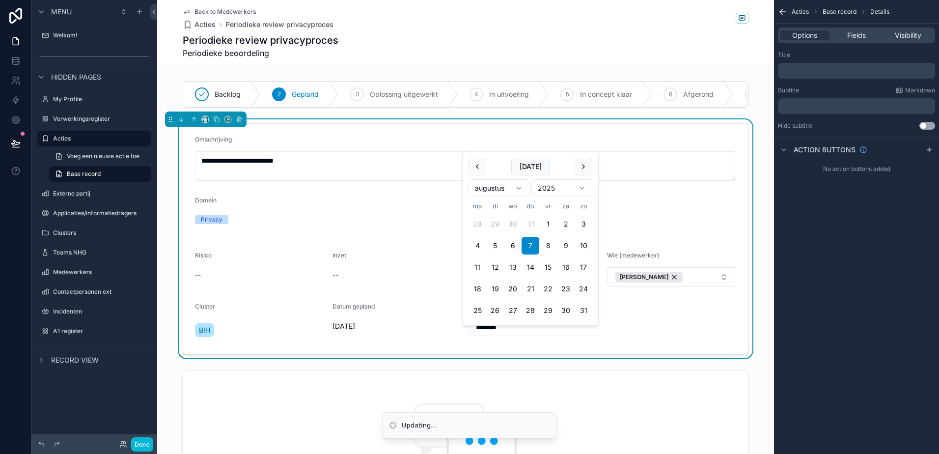
type input "********"
click at [466, 358] on div "**********" at bounding box center [465, 238] width 617 height 239
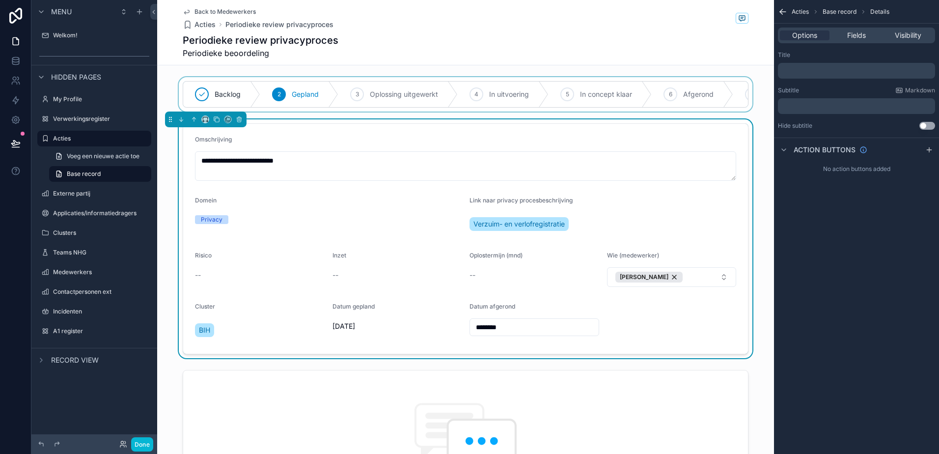
click at [466, 96] on div "scrollable content" at bounding box center [465, 94] width 617 height 34
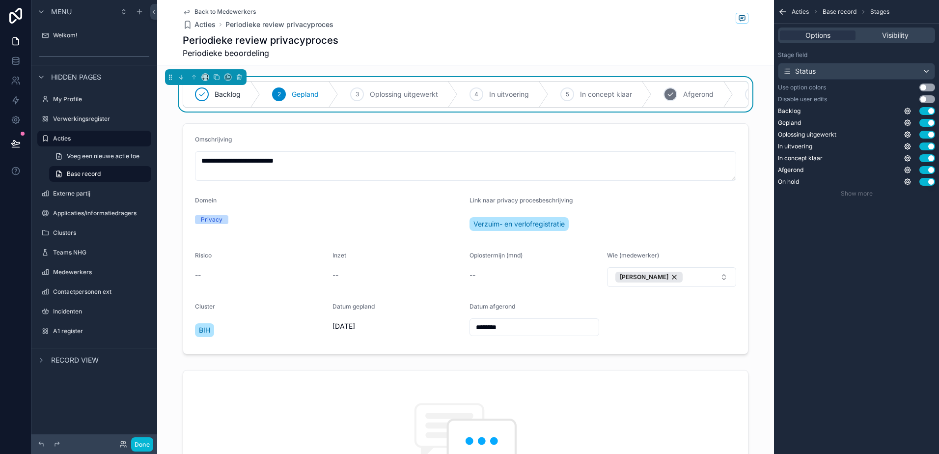
click at [466, 98] on span "Afgerond" at bounding box center [698, 94] width 30 height 10
click at [466, 29] on div "Back to Medewerkers Acties Periodieke review privacyproces" at bounding box center [466, 19] width 566 height 22
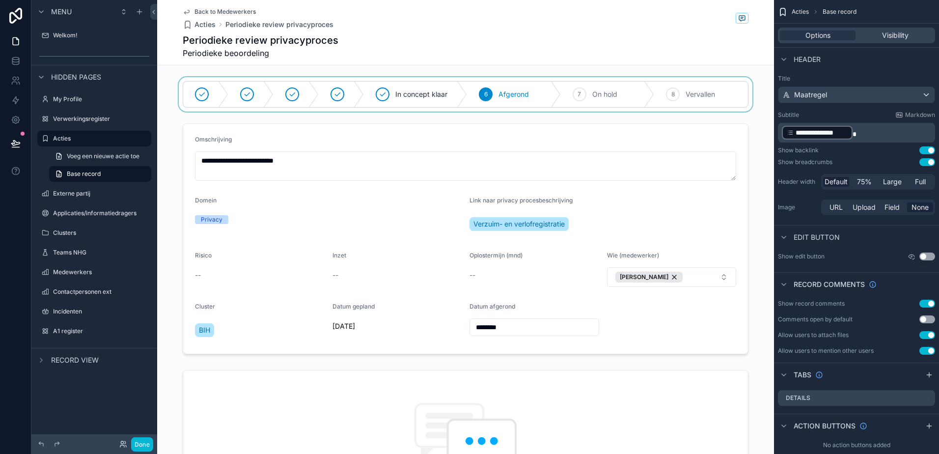
click at [183, 11] on icon "scrollable content" at bounding box center [187, 12] width 8 height 8
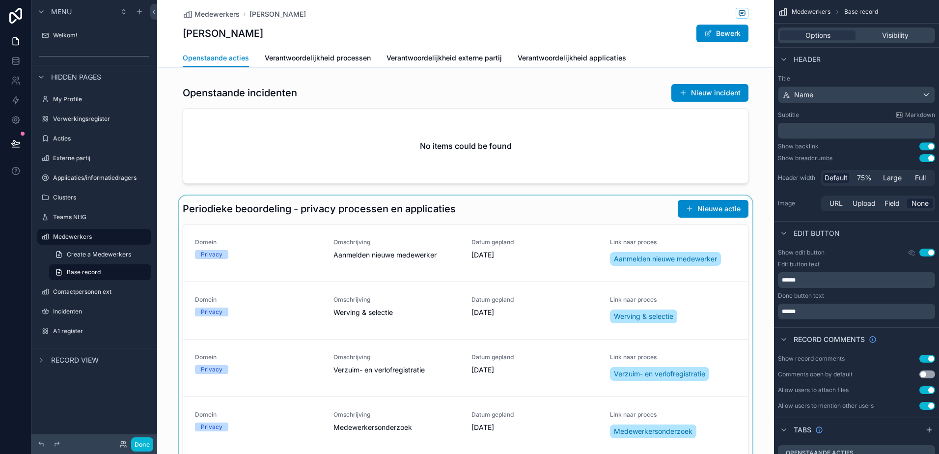
click at [343, 310] on div "scrollable content" at bounding box center [465, 338] width 617 height 286
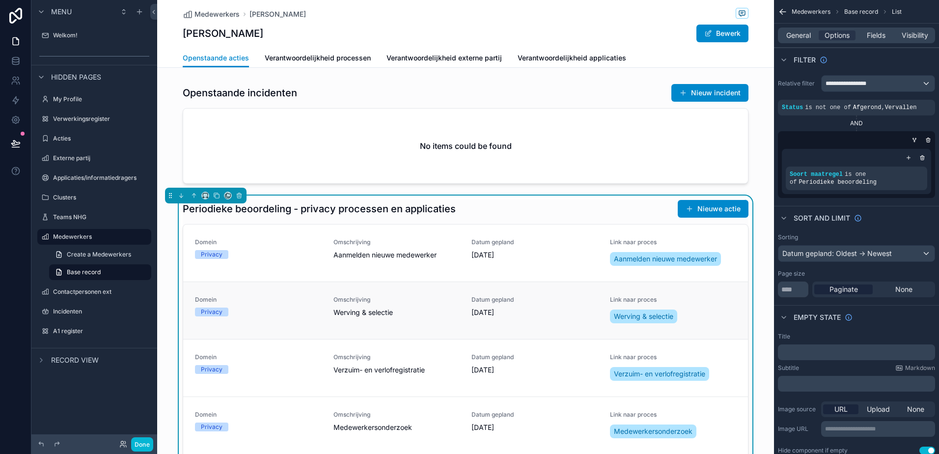
click at [343, 310] on span "Werving & selectie" at bounding box center [396, 312] width 127 height 10
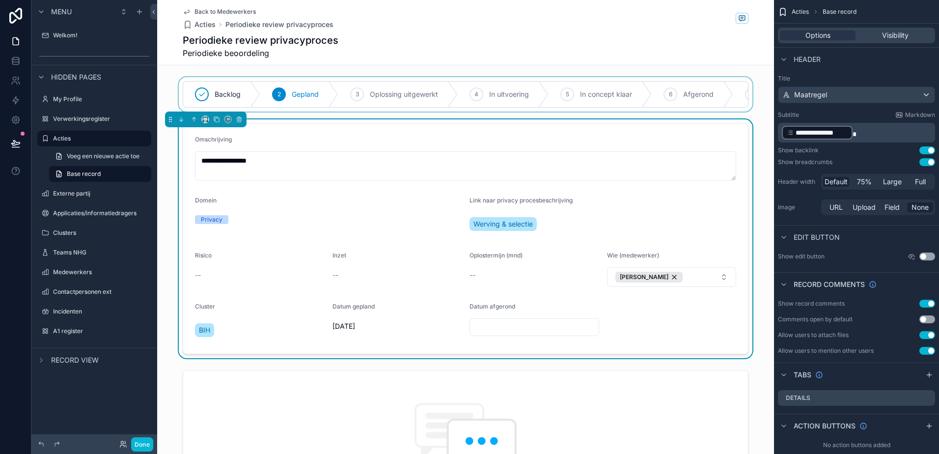
click at [466, 93] on div "scrollable content" at bounding box center [465, 94] width 617 height 34
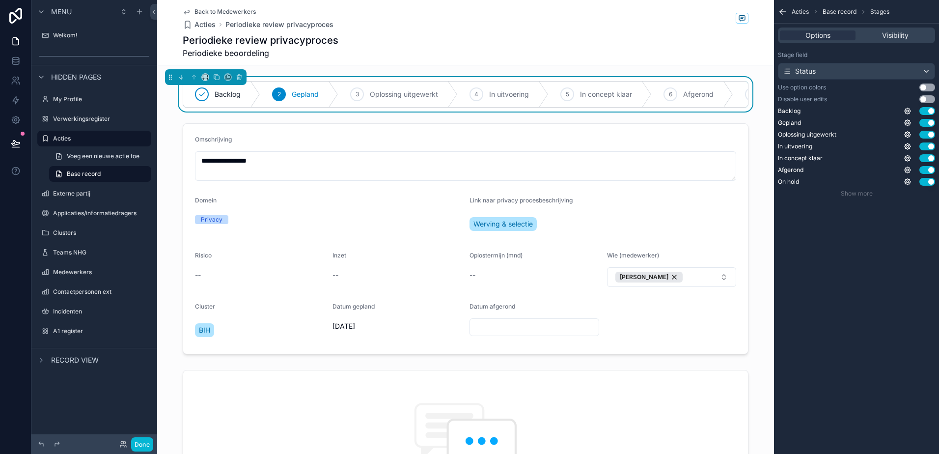
click at [466, 93] on span "Afgerond" at bounding box center [698, 94] width 30 height 10
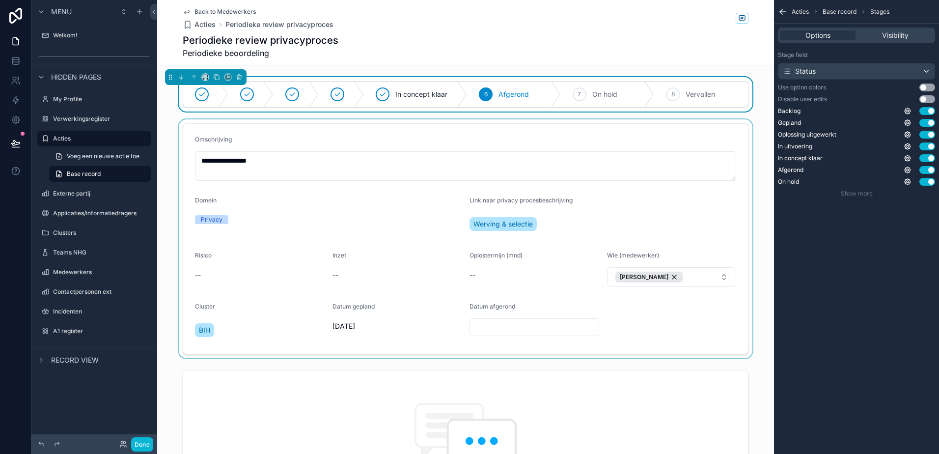
click at [466, 331] on div "scrollable content" at bounding box center [465, 238] width 617 height 239
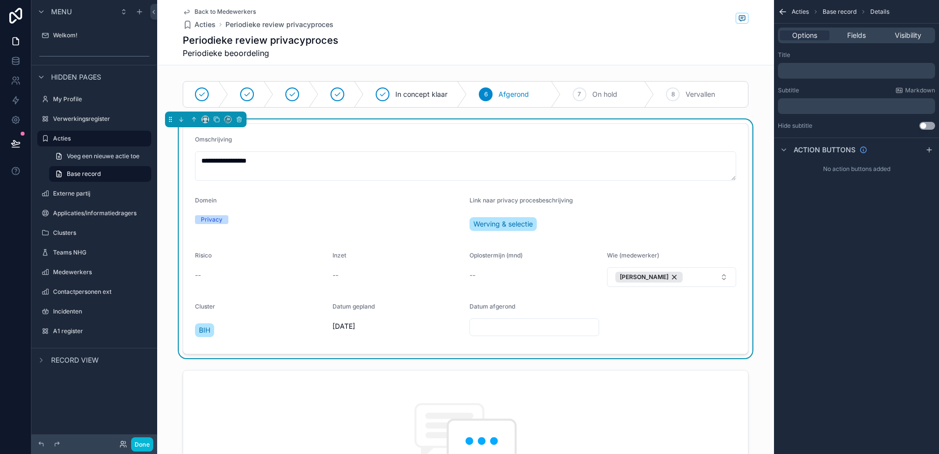
click at [466, 331] on input "scrollable content" at bounding box center [534, 327] width 129 height 14
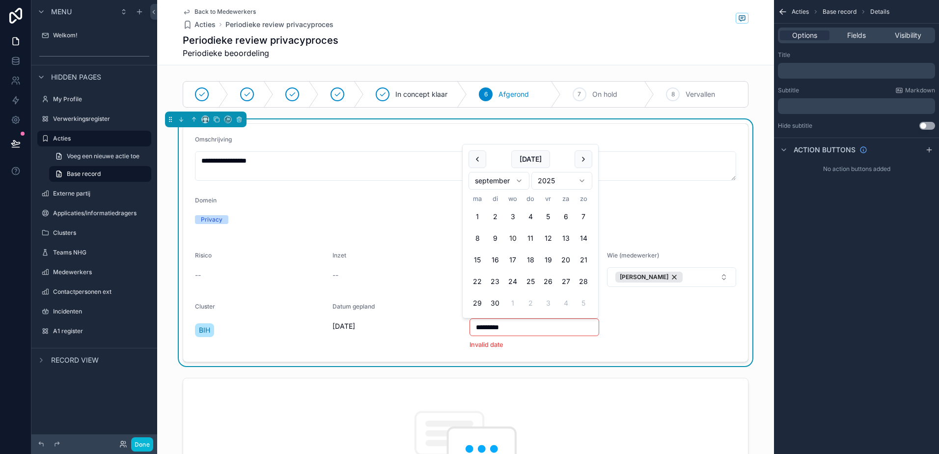
click at [466, 328] on input "*********" at bounding box center [534, 327] width 129 height 14
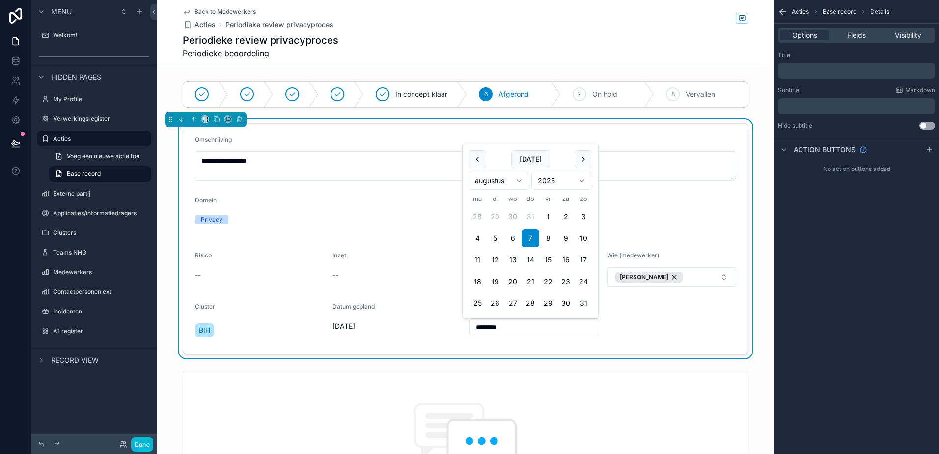
type input "********"
click at [466, 241] on button "7" at bounding box center [530, 238] width 18 height 18
click at [466, 321] on form "**********" at bounding box center [465, 239] width 565 height 230
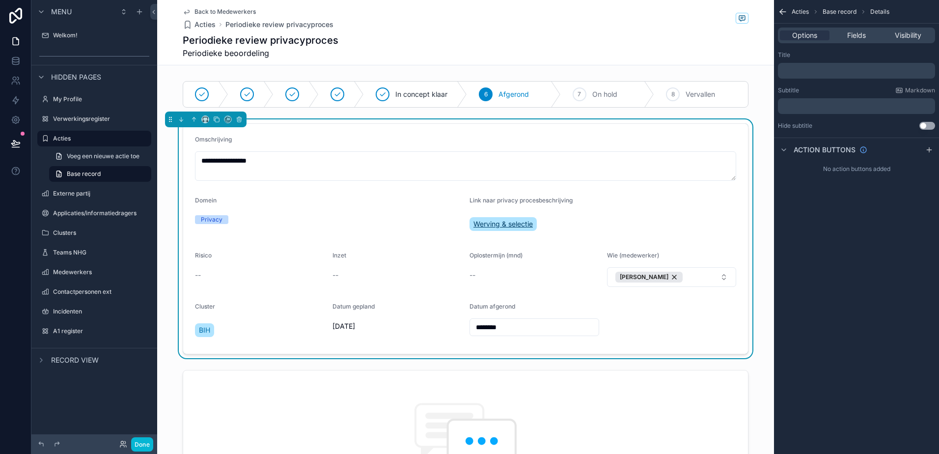
click at [466, 227] on span "Werving & selectie" at bounding box center [502, 224] width 59 height 10
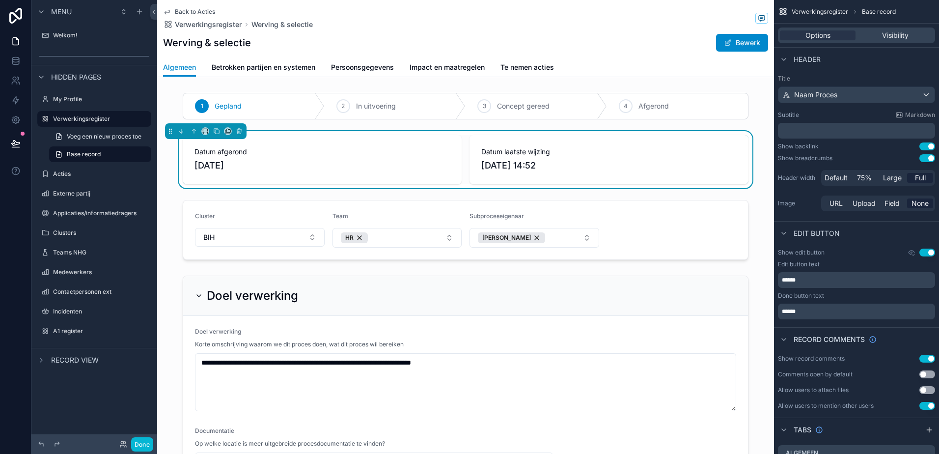
click at [167, 7] on div "Back to Acties Verwerkingsregister Werving & selectie Werving & selectie Bewerk" at bounding box center [465, 29] width 605 height 58
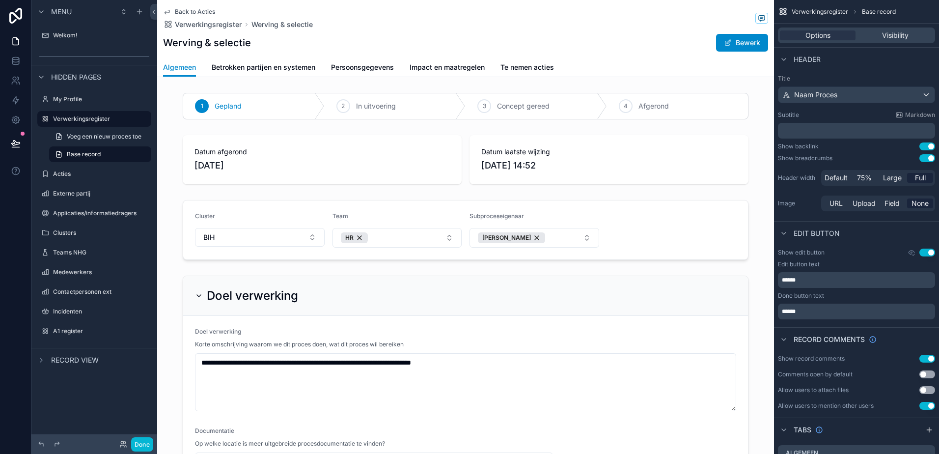
click at [166, 9] on icon "scrollable content" at bounding box center [167, 12] width 8 height 8
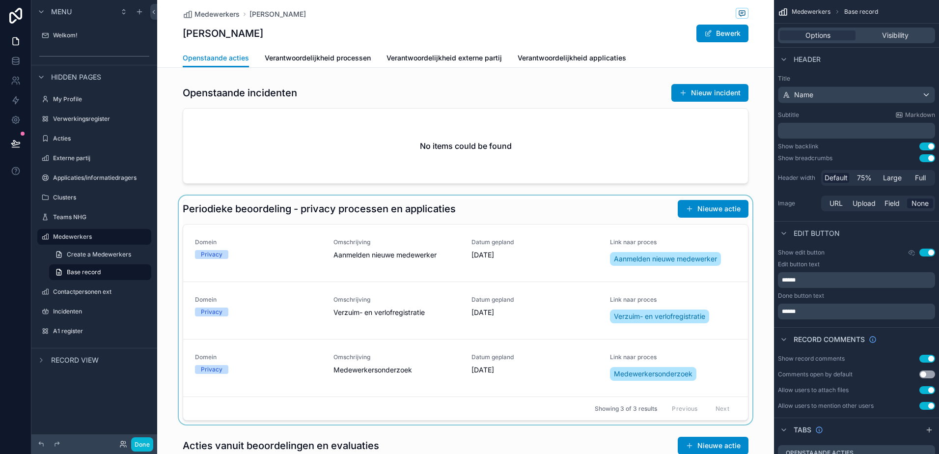
click at [213, 262] on div "scrollable content" at bounding box center [465, 309] width 617 height 229
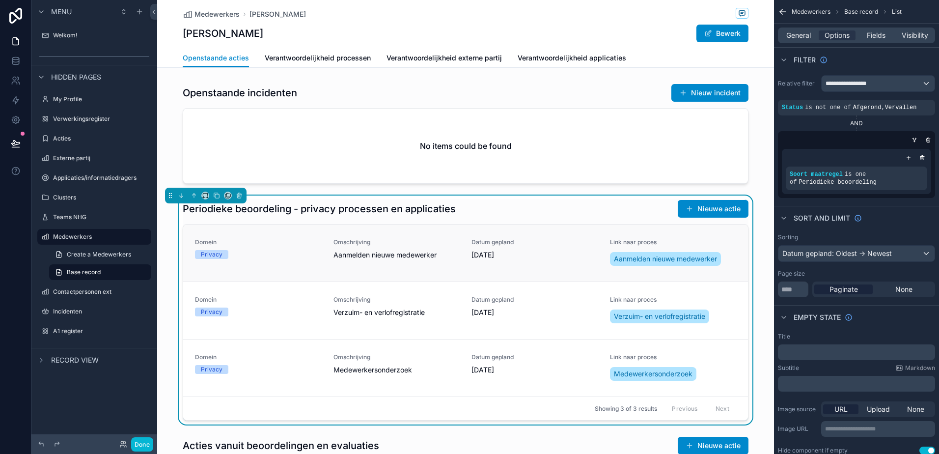
click at [209, 254] on div "Privacy" at bounding box center [212, 254] width 22 height 9
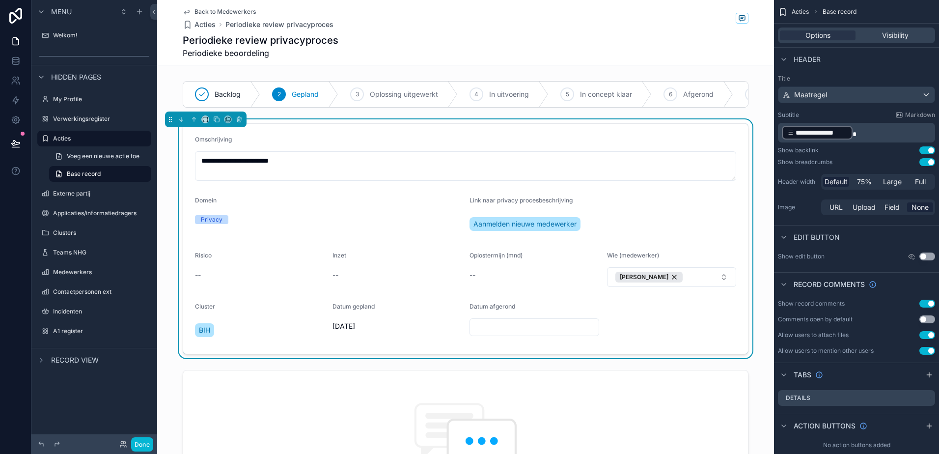
click at [466, 330] on input "scrollable content" at bounding box center [534, 327] width 129 height 14
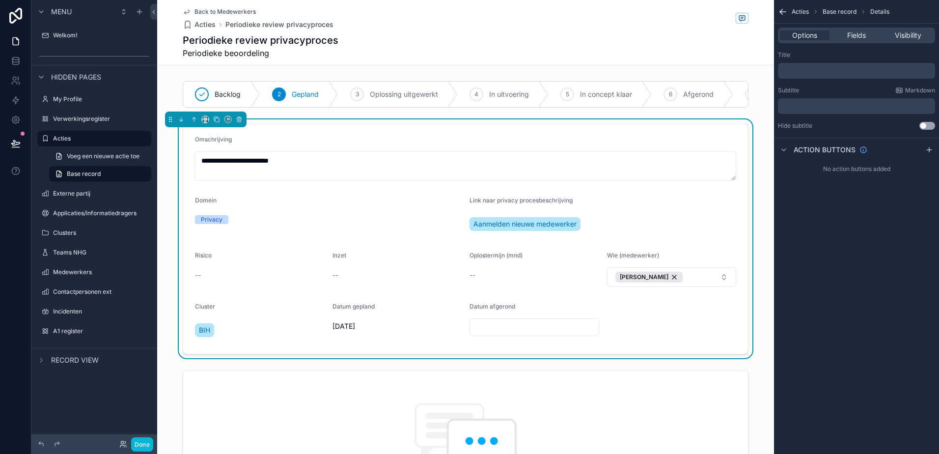
click at [466, 331] on input "scrollable content" at bounding box center [534, 327] width 129 height 14
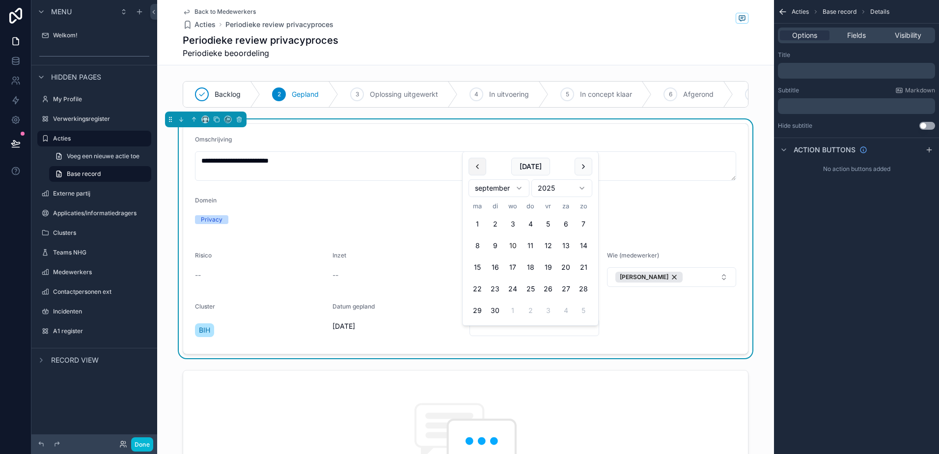
click at [466, 164] on button "scrollable content" at bounding box center [477, 167] width 18 height 18
click at [466, 243] on button "7" at bounding box center [530, 246] width 18 height 18
type input "********"
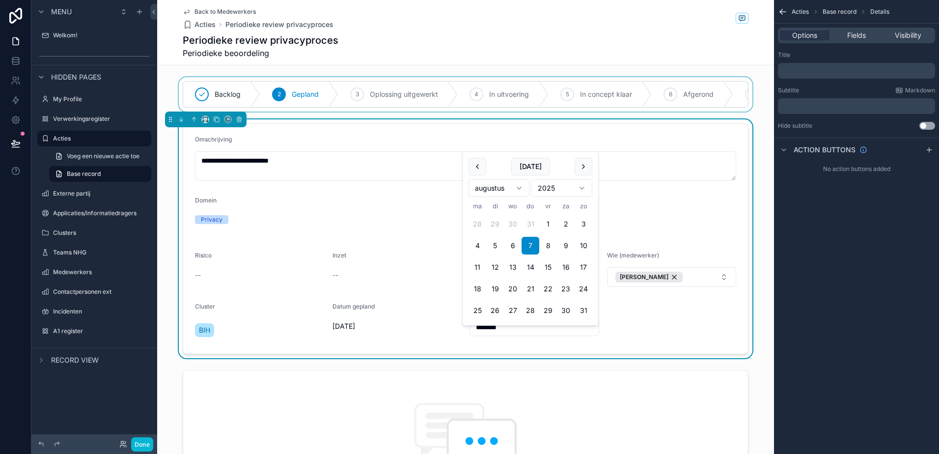
click at [466, 94] on div "scrollable content" at bounding box center [465, 94] width 617 height 34
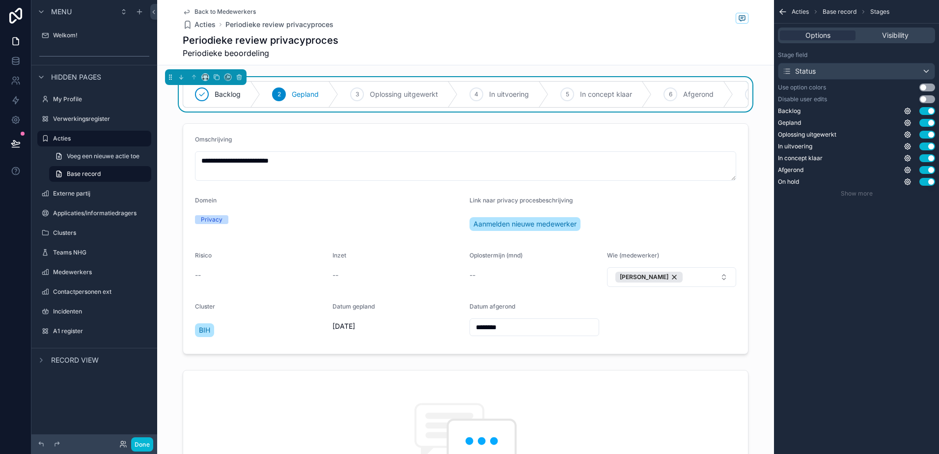
click at [466, 94] on span "Afgerond" at bounding box center [698, 94] width 30 height 10
click at [466, 26] on div "Back to Medewerkers Acties Periodieke review privacyproces" at bounding box center [466, 19] width 566 height 22
